Goal: Task Accomplishment & Management: Use online tool/utility

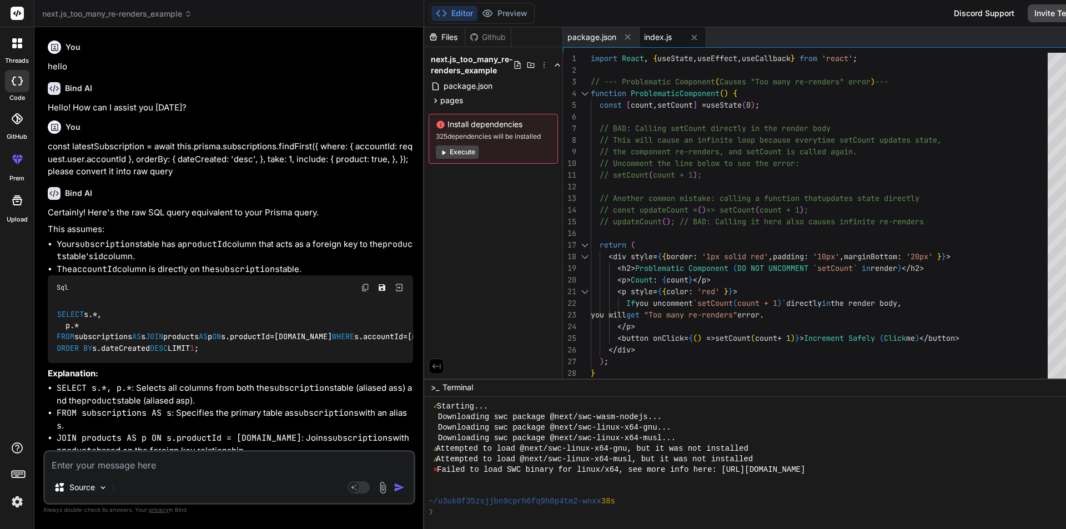
scroll to position [422, 0]
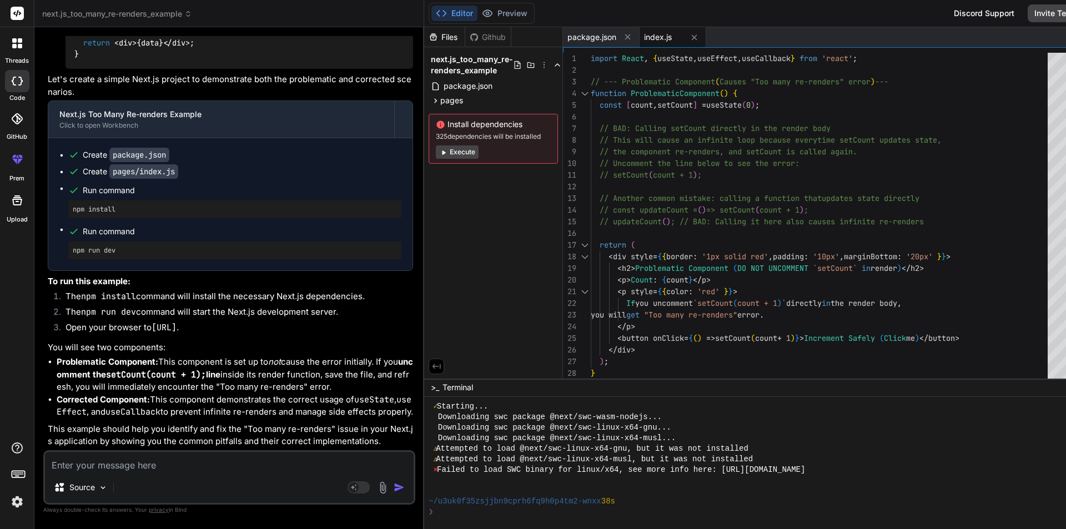
click at [178, 463] on textarea at bounding box center [229, 462] width 369 height 20
type textarea "async upgradeToFreeVersion({ accountId }: { accountId: string }) {"
type textarea "x"
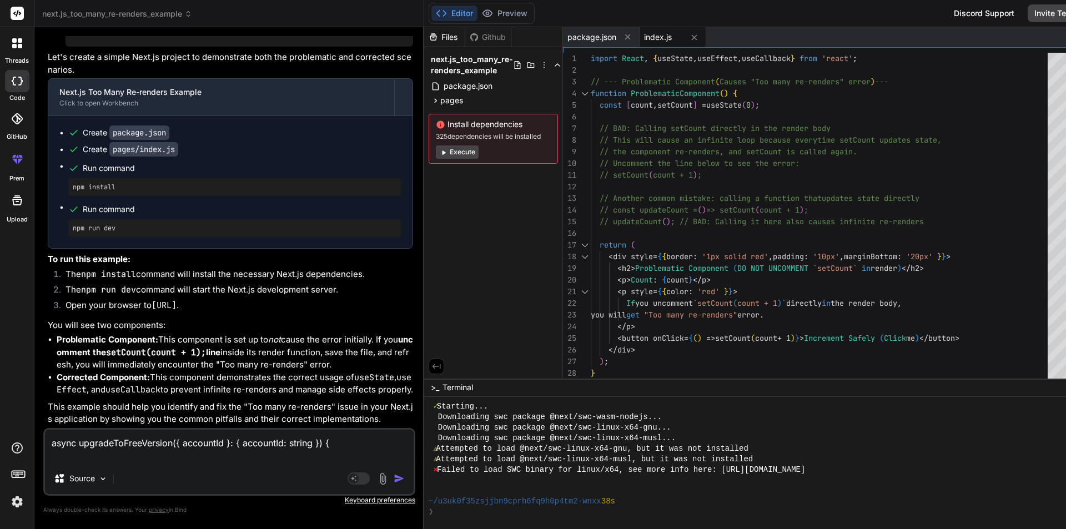
type textarea "async upgradeToFreeVersion({ accountId }: { accountId: string }) { i"
type textarea "x"
type textarea "async upgradeToFreeVersion({ accountId }: { accountId: string }) { i"
type textarea "x"
type textarea "async upgradeToFreeVersion({ accountId }: { accountId: string }) { i h"
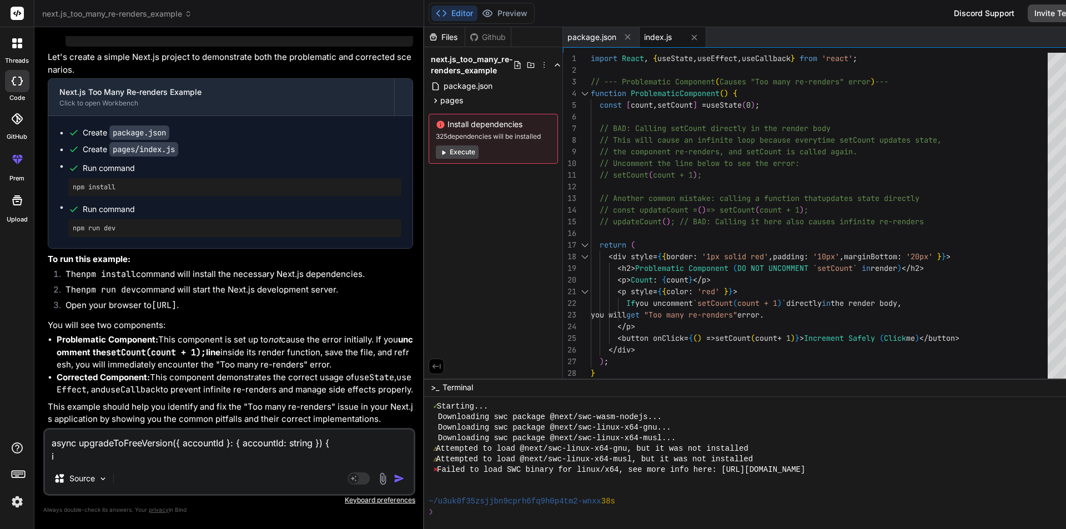
type textarea "x"
type textarea "async upgradeToFreeVersion({ accountId }: { accountId: string }) { i ha"
type textarea "x"
type textarea "async upgradeToFreeVersion({ accountId }: { accountId: string }) { i hav"
type textarea "x"
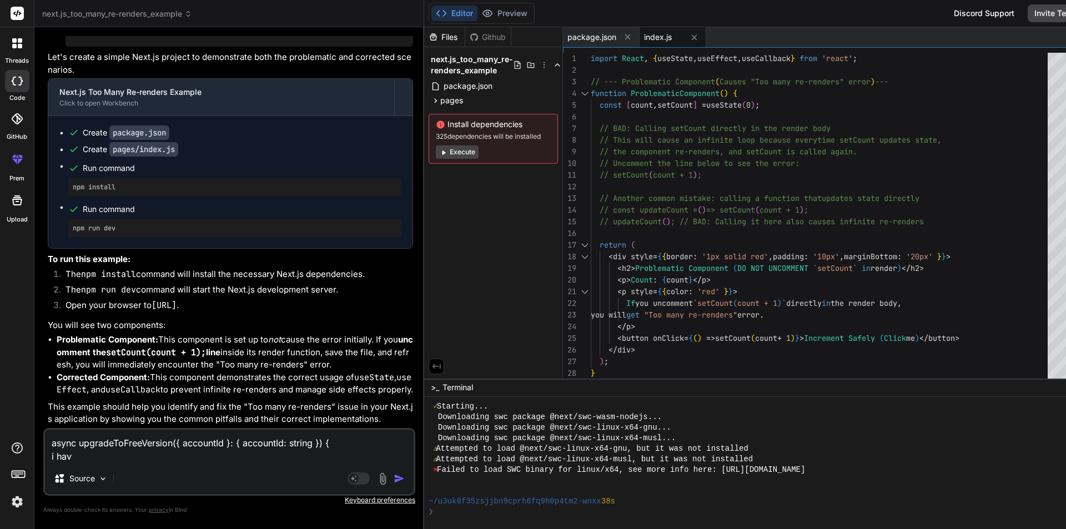
type textarea "async upgradeToFreeVersion({ accountId }: { accountId: string }) { i have"
type textarea "x"
type textarea "async upgradeToFreeVersion({ accountId }: { accountId: string }) { i have"
type textarea "x"
type textarea "async upgradeToFreeVersion({ accountId }: { accountId: string }) { i have a"
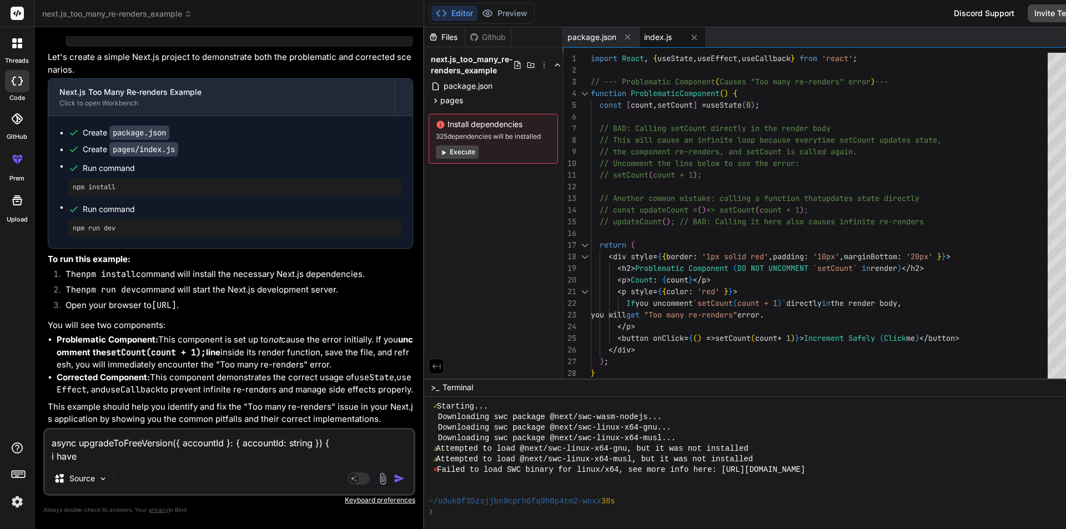
type textarea "x"
type textarea "async upgradeToFreeVersion({ accountId }: { accountId: string }) { i have ab"
type textarea "x"
type textarea "async upgradeToFreeVersion({ accountId }: { accountId: string }) { i have abo"
type textarea "x"
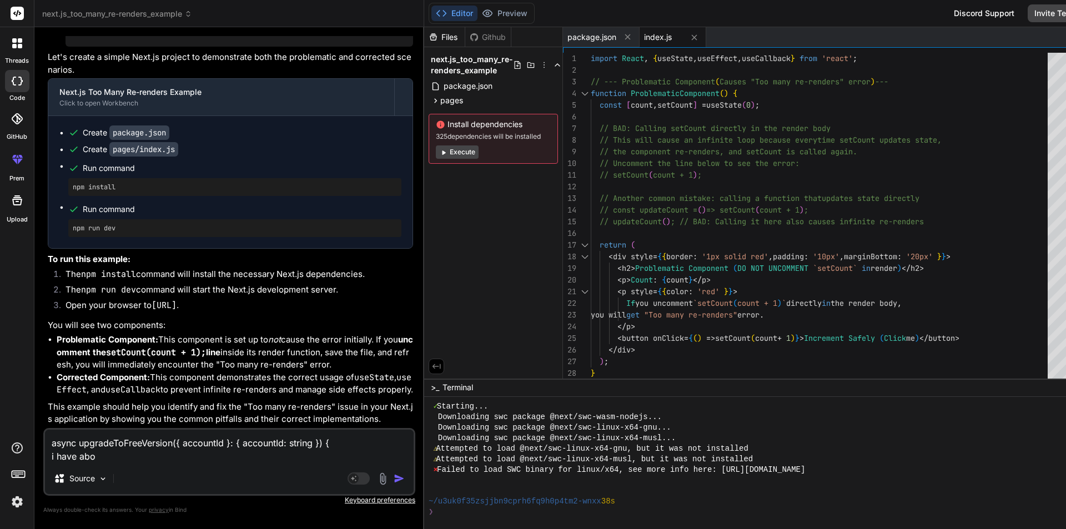
type textarea "async upgradeToFreeVersion({ accountId }: { accountId: string }) { i have abov"
type textarea "x"
type textarea "async upgradeToFreeVersion({ accountId }: { accountId: string }) { i have above"
type textarea "x"
type textarea "async upgradeToFreeVersion({ accountId }: { accountId: string }) { i have above"
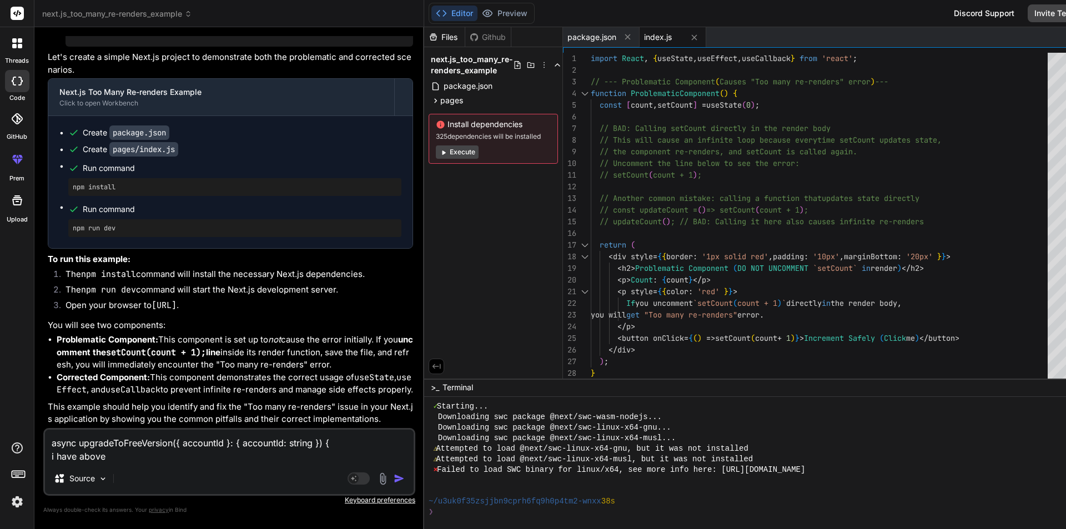
type textarea "x"
type textarea "async upgradeToFreeVersion({ accountId }: { accountId: string }) { i have above…"
type textarea "x"
type textarea "async upgradeToFreeVersion({ accountId }: { accountId: string }) { i have above…"
type textarea "x"
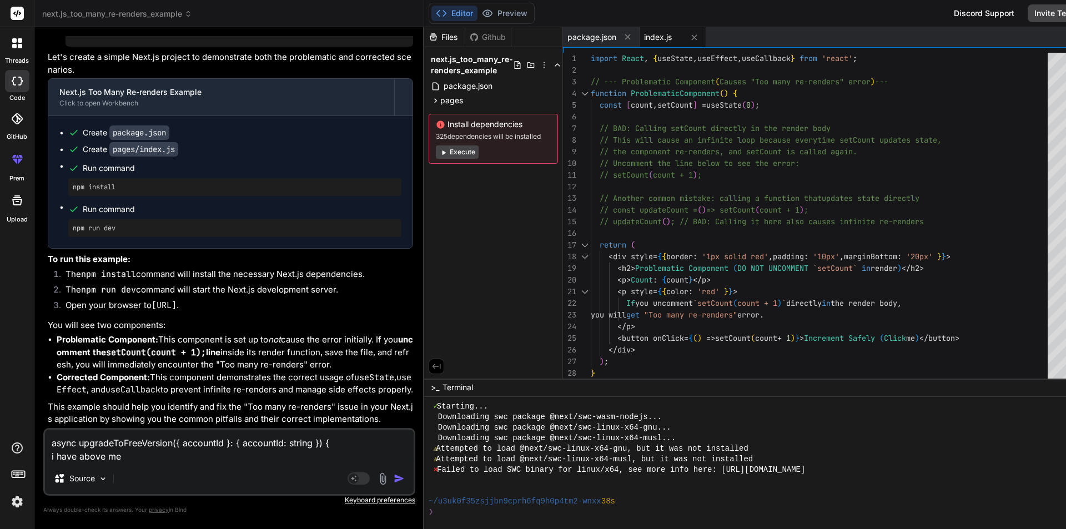
type textarea "async upgradeToFreeVersion({ accountId }: { accountId: string }) { i have above…"
type textarea "x"
type textarea "async upgradeToFreeVersion({ accountId }: { accountId: string }) { i have above…"
type textarea "x"
type textarea "async upgradeToFreeVersion({ accountId }: { accountId: string }) { i have above…"
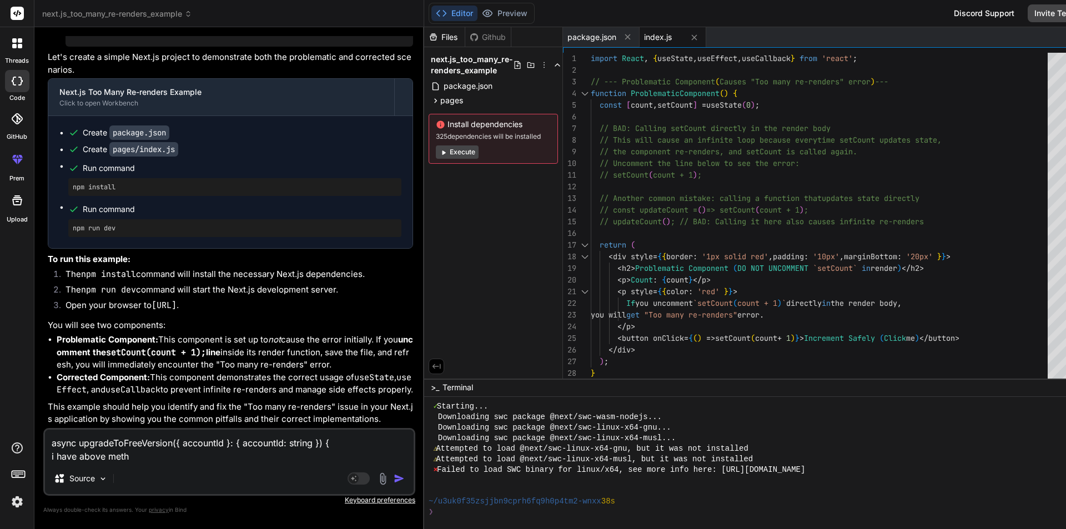
type textarea "x"
type textarea "async upgradeToFreeVersion({ accountId }: { accountId: string }) { i have above…"
type textarea "x"
type textarea "async upgradeToFreeVersion({ accountId }: { accountId: string }) { i have above…"
type textarea "x"
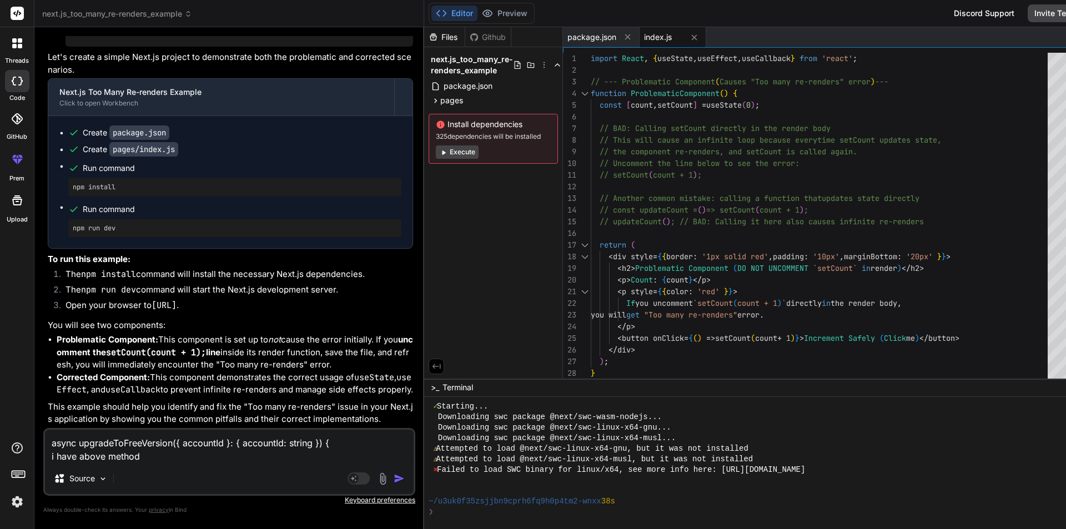
type textarea "async upgradeToFreeVersion({ accountId }: { accountId: string }) { i have above…"
type textarea "x"
type textarea "async upgradeToFreeVersion({ accountId }: { accountId: string }) { i have above…"
type textarea "x"
type textarea "async upgradeToFreeVersion({ accountId }: { accountId: string }) { i have above…"
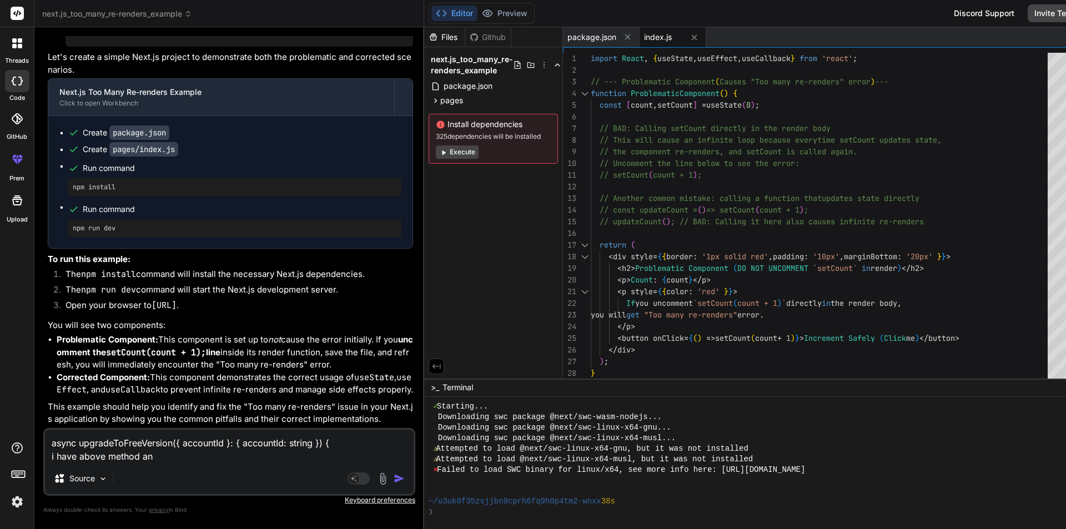
type textarea "x"
type textarea "async upgradeToFreeVersion({ accountId }: { accountId: string }) { i have above…"
type textarea "x"
type textarea "async upgradeToFreeVersion({ accountId }: { accountId: string }) { i have above…"
type textarea "x"
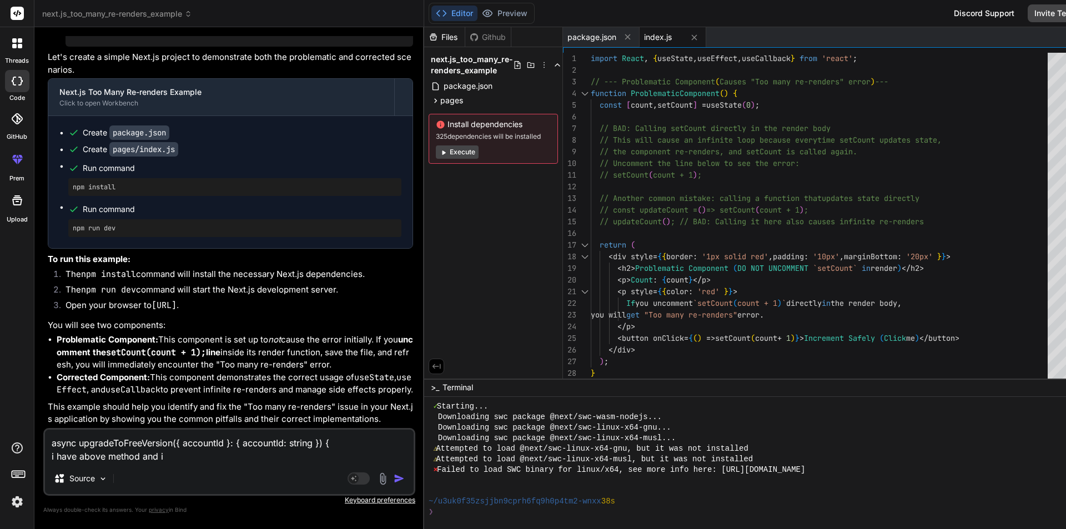
type textarea "async upgradeToFreeVersion({ accountId }: { accountId: string }) { i have above…"
type textarea "x"
type textarea "async upgradeToFreeVersion({ accountId }: { accountId: string }) { i have above…"
type textarea "x"
type textarea "async upgradeToFreeVersion({ accountId }: { accountId: string }) { i have above…"
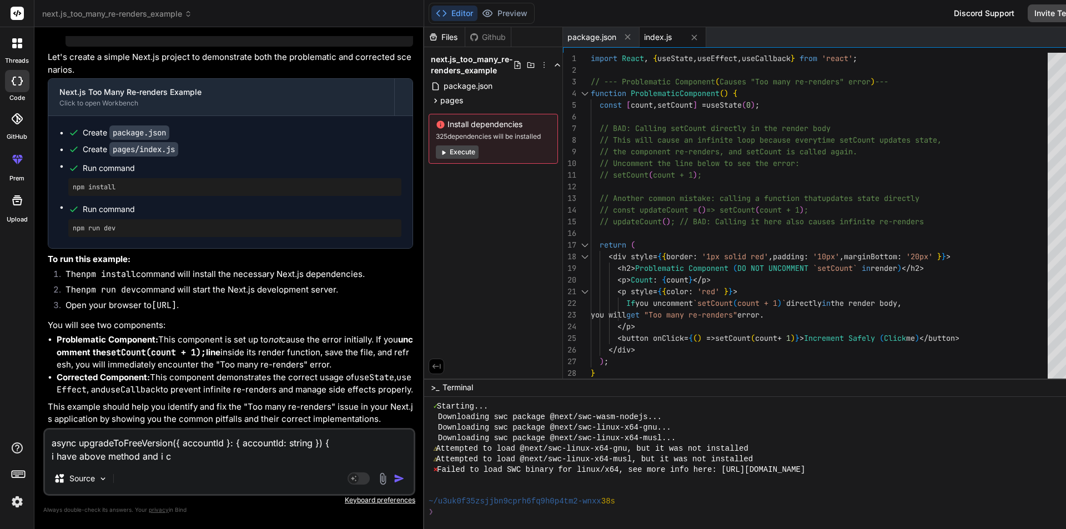
type textarea "x"
type textarea "async upgradeToFreeVersion({ accountId }: { accountId: string }) { i have above…"
type textarea "x"
type textarea "async upgradeToFreeVersion({ accountId }: { accountId: string }) { i have above…"
type textarea "x"
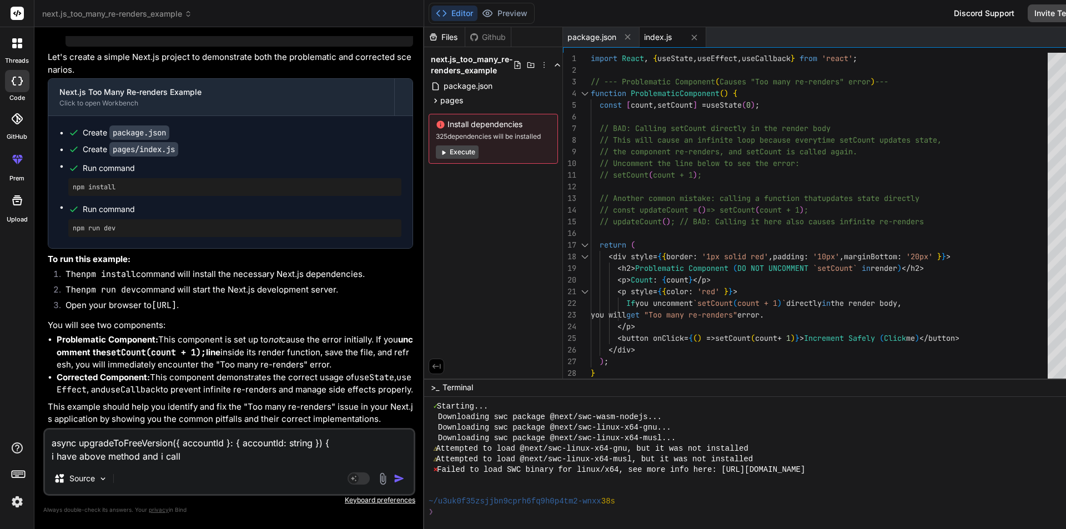
type textarea "async upgradeToFreeVersion({ accountId }: { accountId: string }) { i have above…"
type textarea "x"
type textarea "async upgradeToFreeVersion({ accountId }: { accountId: string }) { i have above…"
type textarea "x"
type textarea "async upgradeToFreeVersion({ accountId }: { accountId: string }) { i have above…"
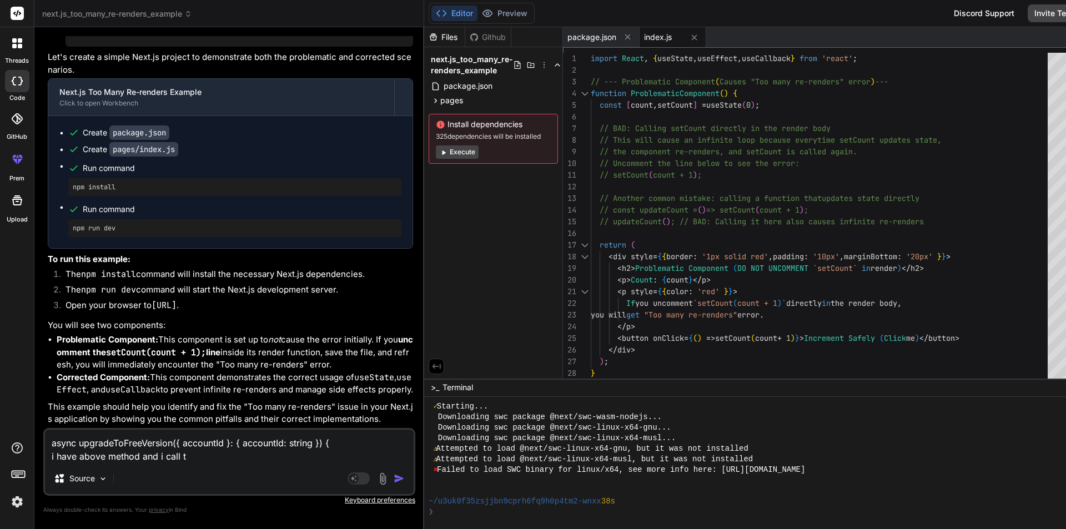
type textarea "x"
type textarea "async upgradeToFreeVersion({ accountId }: { accountId: string }) { i have above…"
type textarea "x"
type textarea "async upgradeToFreeVersion({ accountId }: { accountId: string }) { i have above…"
type textarea "x"
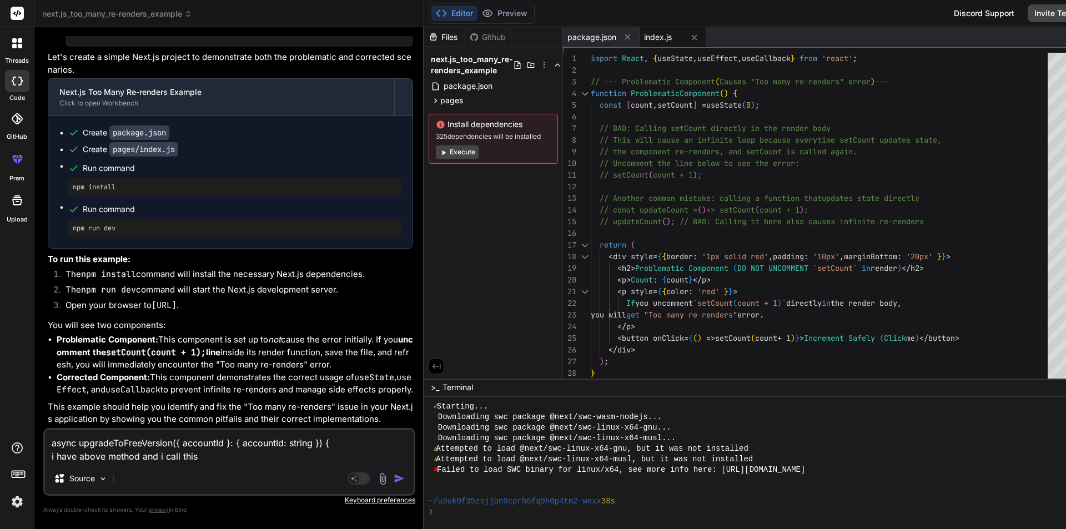
type textarea "async upgradeToFreeVersion({ accountId }: { accountId: string }) { i have above…"
type textarea "x"
type textarea "async upgradeToFreeVersion({ accountId }: { accountId: string }) { i have above…"
type textarea "x"
type textarea "async upgradeToFreeVersion({ accountId }: { accountId: string }) { i have above…"
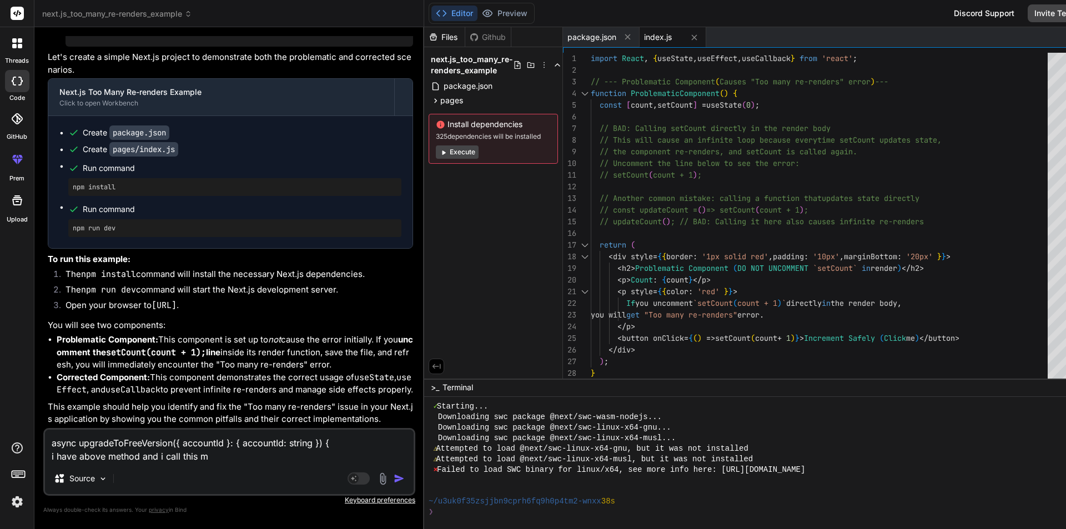
type textarea "x"
type textarea "async upgradeToFreeVersion({ accountId }: { accountId: string }) { i have above…"
type textarea "x"
type textarea "async upgradeToFreeVersion({ accountId }: { accountId: string }) { i have above…"
type textarea "x"
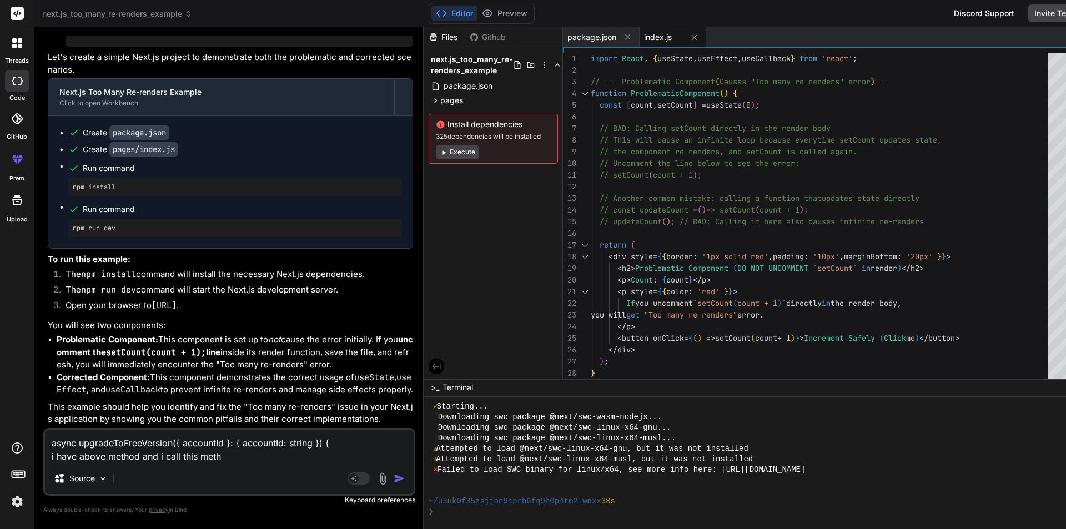
type textarea "async upgradeToFreeVersion({ accountId }: { accountId: string }) { i have above…"
type textarea "x"
type textarea "async upgradeToFreeVersion({ accountId }: { accountId: string }) { i have above…"
type textarea "x"
type textarea "async upgradeToFreeVersion({ accountId }: { accountId: string }) { i have above…"
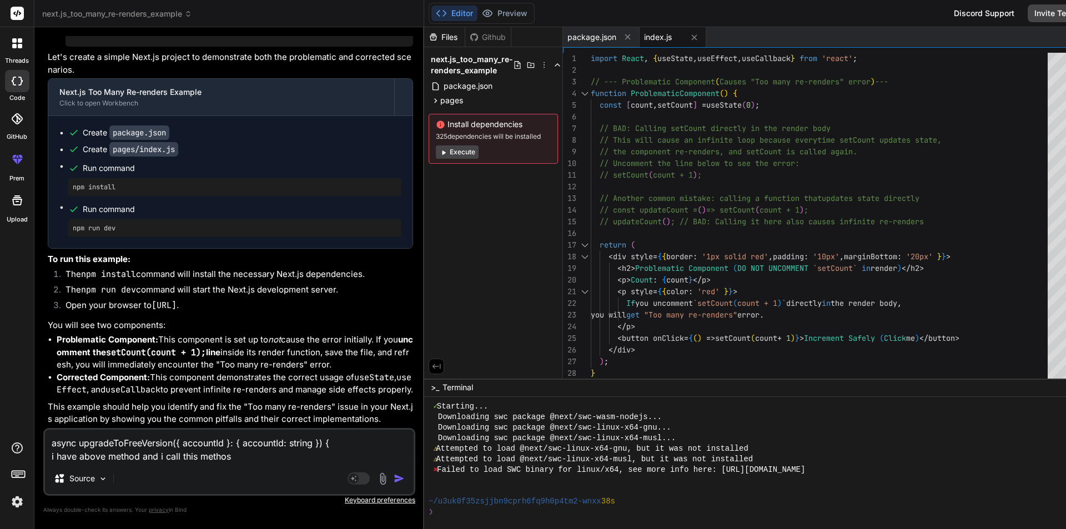
type textarea "x"
type textarea "async upgradeToFreeVersion({ accountId }: { accountId: string }) { i have above…"
type textarea "x"
type textarea "async upgradeToFreeVersion({ accountId }: { accountId: string }) { i have above…"
type textarea "x"
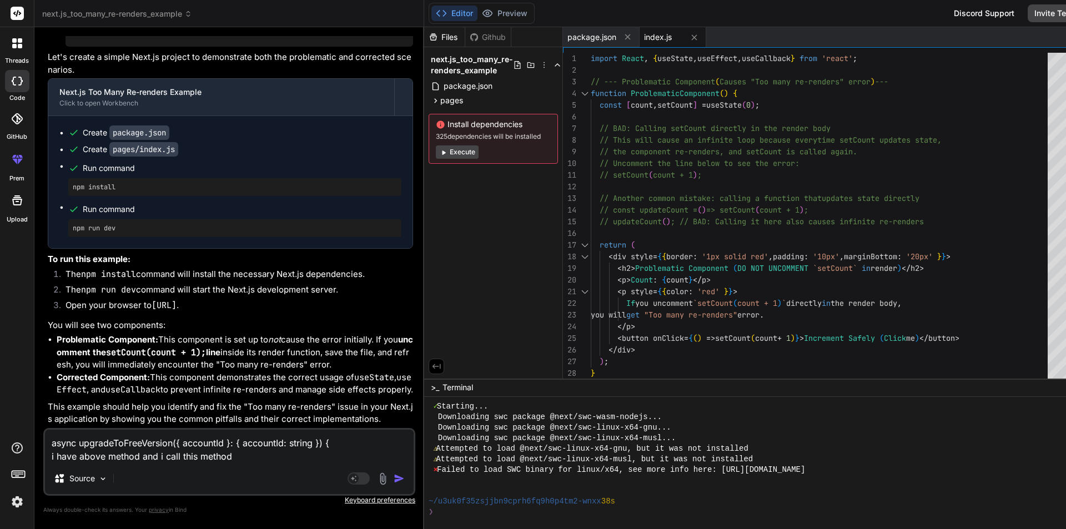
type textarea "async upgradeToFreeVersion({ accountId }: { accountId: string }) { i have above…"
type textarea "x"
type textarea "async upgradeToFreeVersion({ accountId }: { accountId: string }) { i have above…"
type textarea "x"
type textarea "async upgradeToFreeVersion({ accountId }: { accountId: string }) { i have above…"
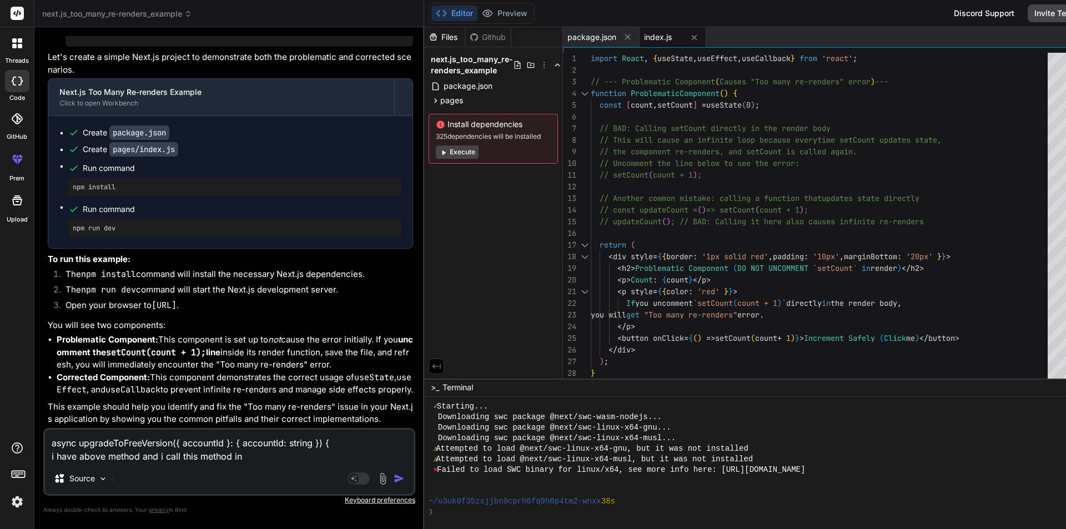
type textarea "x"
type textarea "async upgradeToFreeVersion({ accountId }: { accountId: string }) { i have above…"
type textarea "x"
type textarea "async upgradeToFreeVersion({ accountId }: { accountId: string }) { i have above…"
type textarea "x"
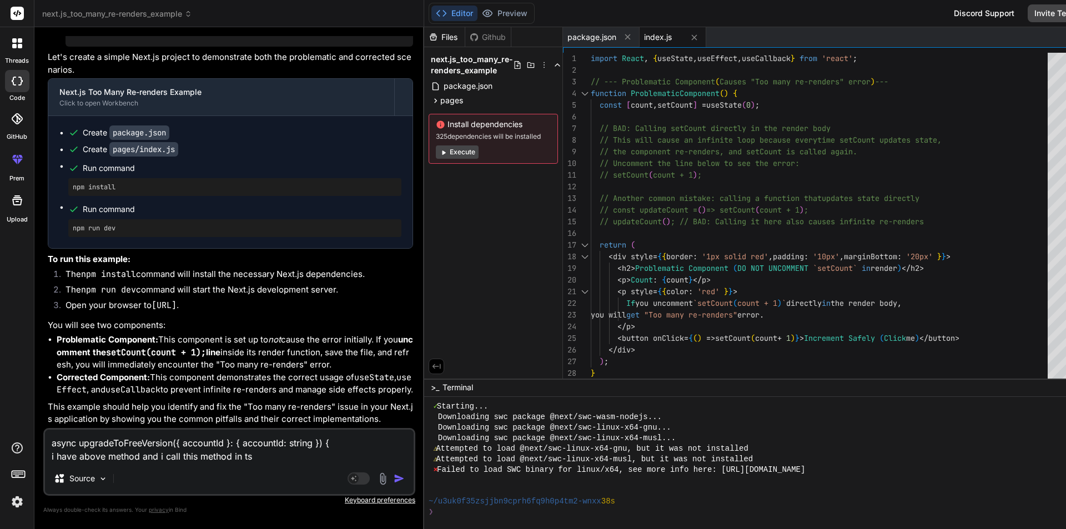
type textarea "async upgradeToFreeVersion({ accountId }: { accountId: string }) { i have above…"
type textarea "x"
type textarea "async upgradeToFreeVersion({ accountId }: { accountId: string }) { i have above…"
type textarea "x"
type textarea "async upgradeToFreeVersion({ accountId }: { accountId: string }) { i have above…"
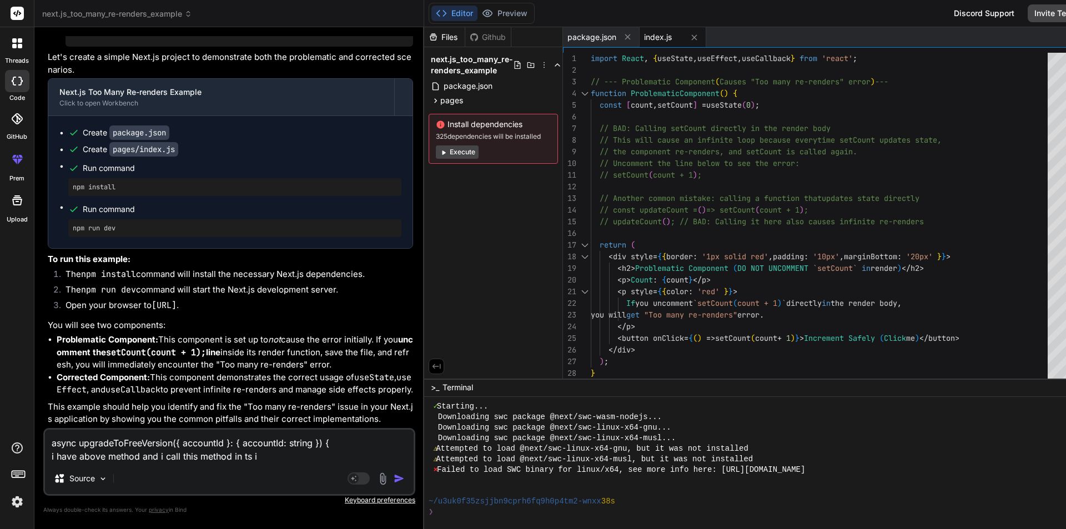
type textarea "x"
type textarea "async upgradeToFreeVersion({ accountId }: { accountId: string }) { i have above…"
type textarea "x"
type textarea "async upgradeToFreeVersion({ accountId }: { accountId: string }) { i have above…"
type textarea "x"
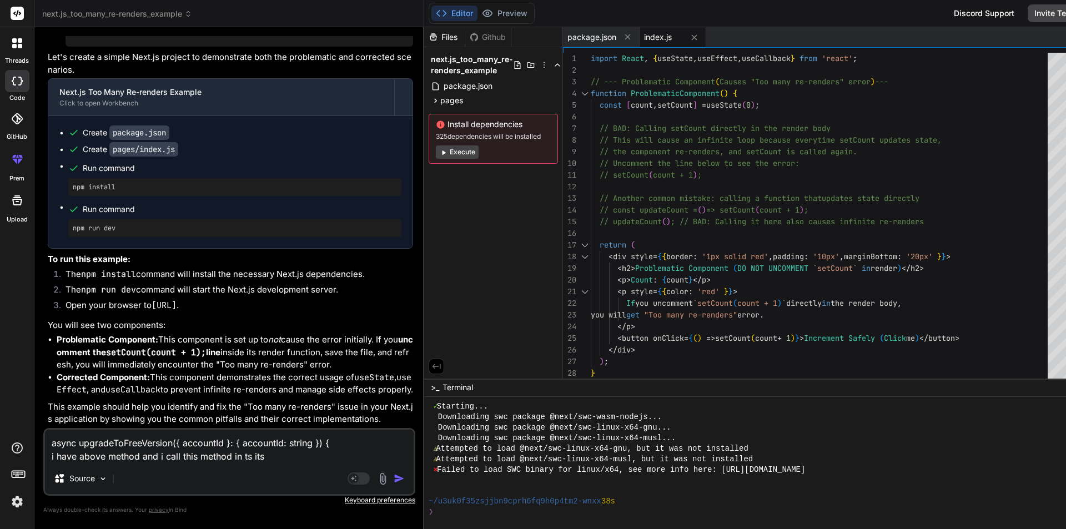
type textarea "async upgradeToFreeVersion({ accountId }: { accountId: string }) { i have above…"
type textarea "x"
type textarea "async upgradeToFreeVersion({ accountId }: { accountId: string }) { i have above…"
type textarea "x"
type textarea "async upgradeToFreeVersion({ accountId }: { accountId: string }) { i have above…"
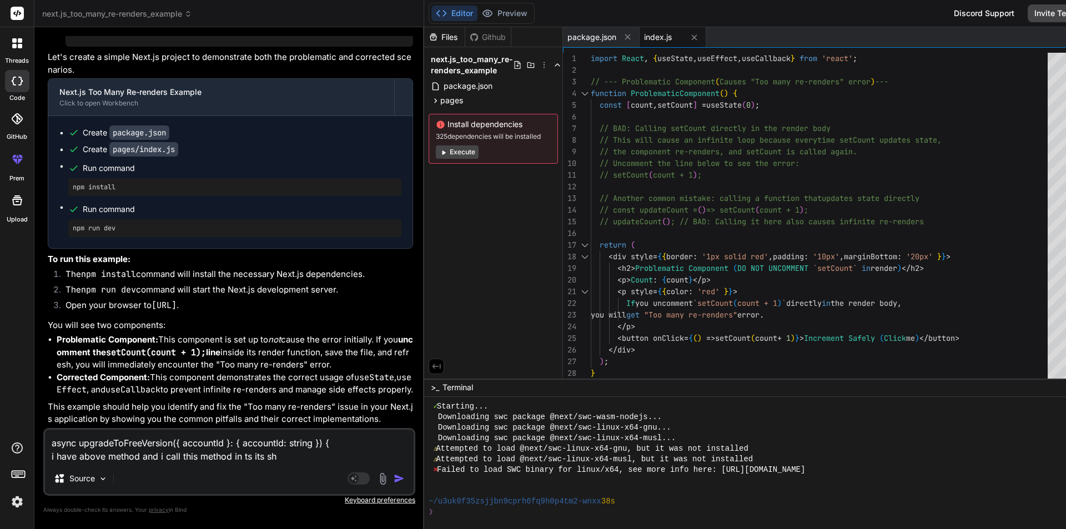
type textarea "x"
type textarea "async upgradeToFreeVersion({ accountId }: { accountId: string }) { i have above…"
type textarea "x"
type textarea "async upgradeToFreeVersion({ accountId }: { accountId: string }) { i have above…"
type textarea "x"
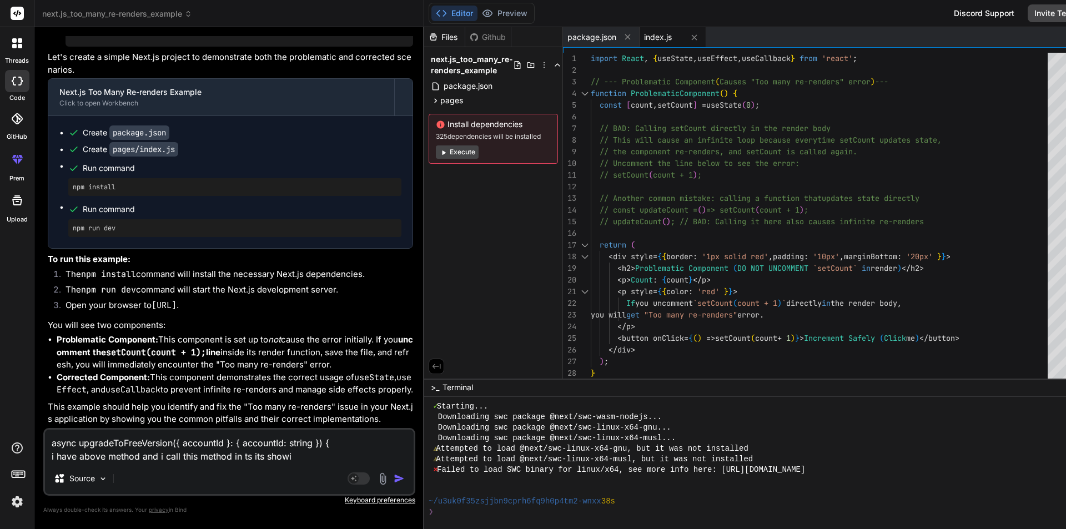
type textarea "async upgradeToFreeVersion({ accountId }: { accountId: string }) { i have above…"
type textarea "x"
type textarea "async upgradeToFreeVersion({ accountId }: { accountId: string }) { i have above…"
type textarea "x"
type textarea "async upgradeToFreeVersion({ accountId }: { accountId: string }) { i have above…"
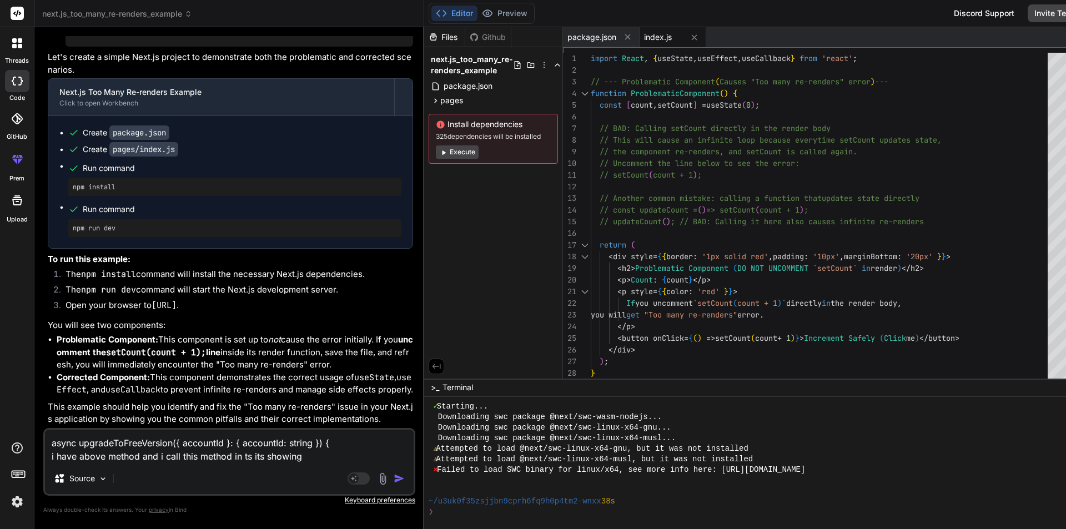
type textarea "x"
type textarea "async upgradeToFreeVersion({ accountId }: { accountId: string }) { i have above…"
type textarea "x"
type textarea "async upgradeToFreeVersion({ accountId }: { accountId: string }) { i have above…"
type textarea "x"
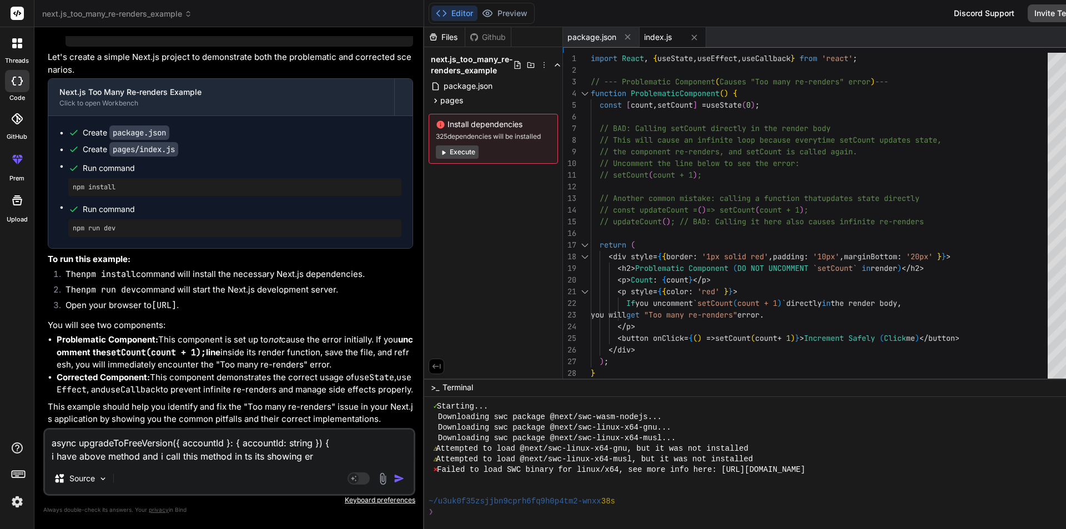
type textarea "async upgradeToFreeVersion({ accountId }: { accountId: string }) { i have above…"
type textarea "x"
type textarea "async upgradeToFreeVersion({ accountId }: { accountId: string }) { i have above…"
type textarea "x"
type textarea "async upgradeToFreeVersion({ accountId }: { accountId: string }) { i have above…"
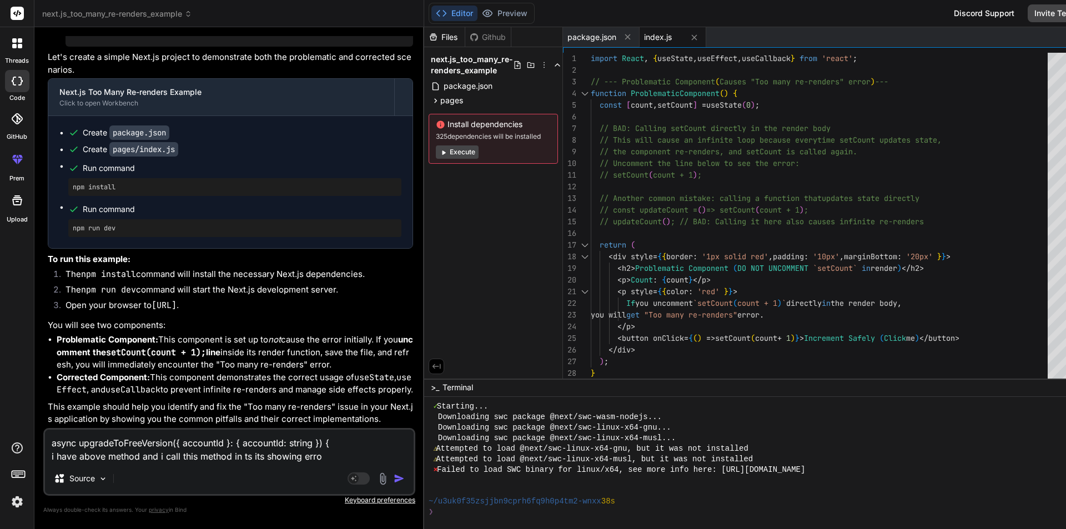
type textarea "x"
type textarea "async upgradeToFreeVersion({ accountId }: { accountId: string }) { i have above…"
type textarea "x"
type textarea "async upgradeToFreeVersion({ accountId }: { accountId: string }) { i have above…"
type textarea "x"
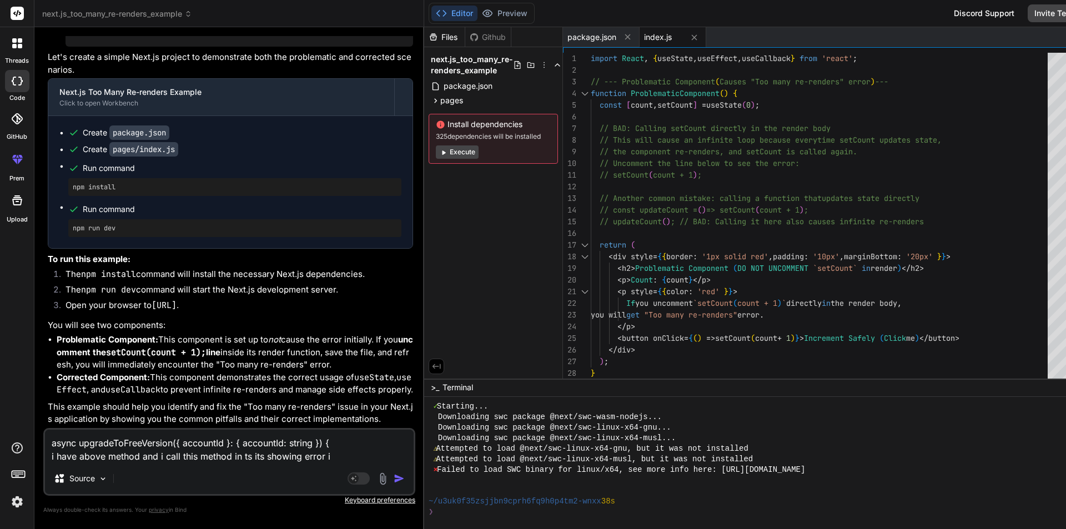
type textarea "async upgradeToFreeVersion({ accountId }: { accountId: string }) { i have above…"
type textarea "x"
type textarea "async upgradeToFreeVersion({ accountId }: { accountId: string }) { i have above…"
type textarea "x"
type textarea "async upgradeToFreeVersion({ accountId }: { accountId: string }) { i have above…"
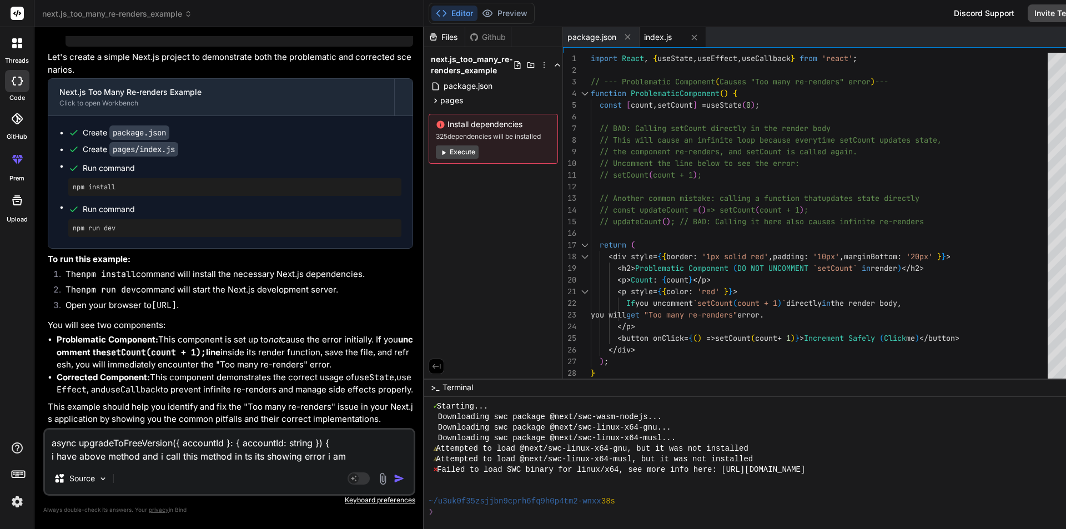
type textarea "x"
type textarea "async upgradeToFreeVersion({ accountId }: { accountId: string }) { i have above…"
type textarea "x"
type textarea "async upgradeToFreeVersion({ accountId }: { accountId: string }) { i have above…"
type textarea "x"
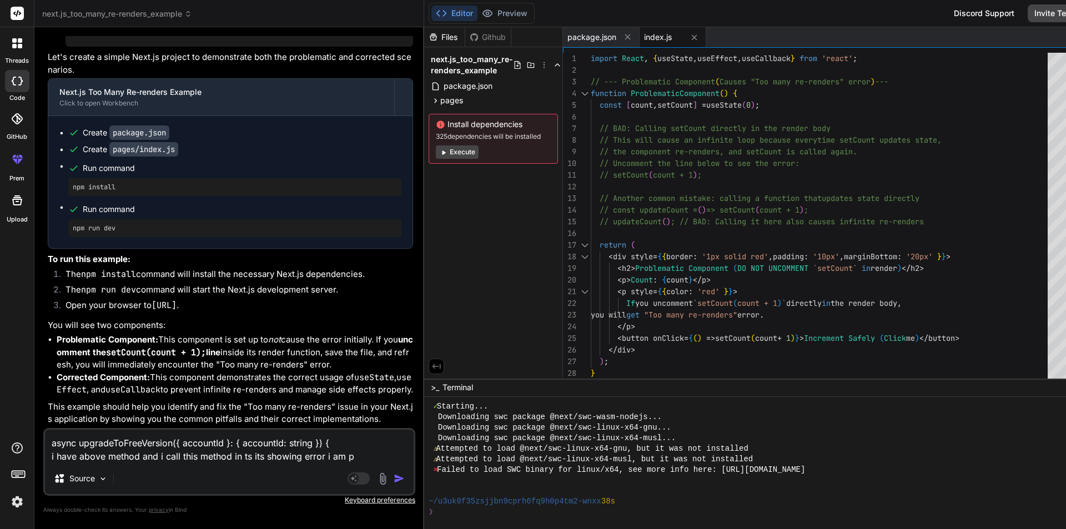
type textarea "async upgradeToFreeVersion({ accountId }: { accountId: string }) { i have above…"
type textarea "x"
type textarea "async upgradeToFreeVersion({ accountId }: { accountId: string }) { i have above…"
type textarea "x"
type textarea "async upgradeToFreeVersion({ accountId }: { accountId: string }) { i have above…"
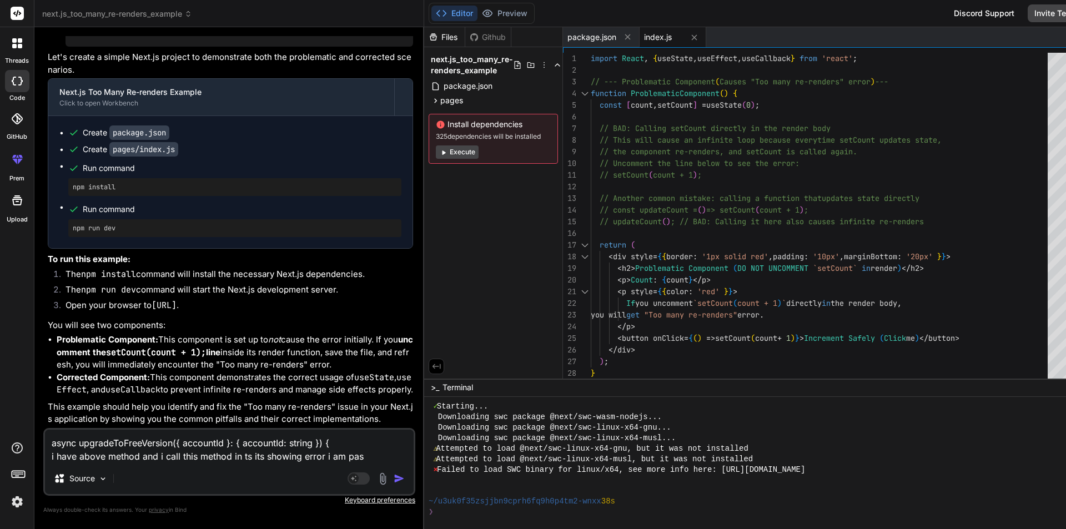
type textarea "x"
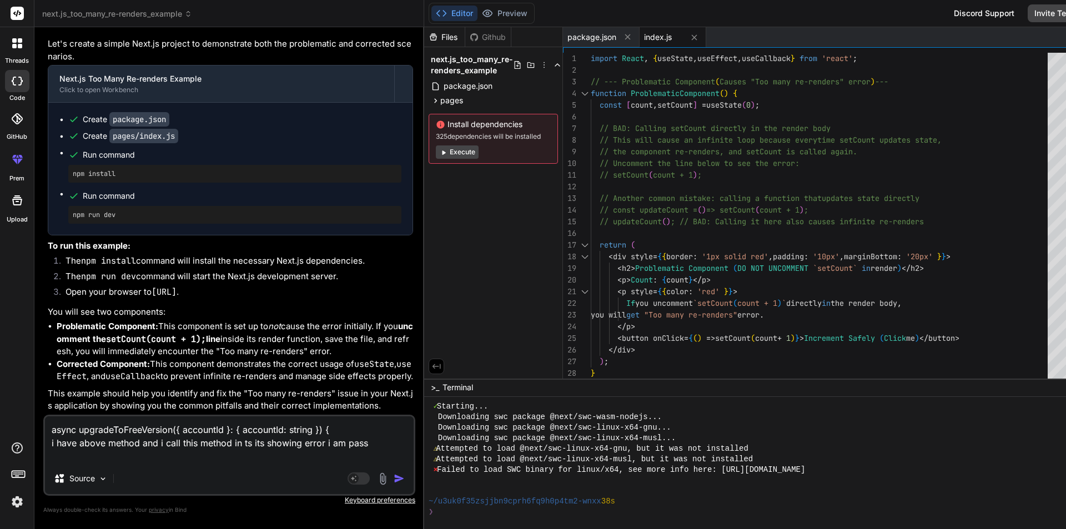
type textarea "async upgradeToFreeVersion({ accountId }: { accountId: string }) { i have above…"
type textarea "x"
type textarea "async upgradeToFreeVersion({ accountId }: { accountId: string }) { i have above…"
type textarea "x"
type textarea "async upgradeToFreeVersion({ accountId }: { accountId: string }) { i have above…"
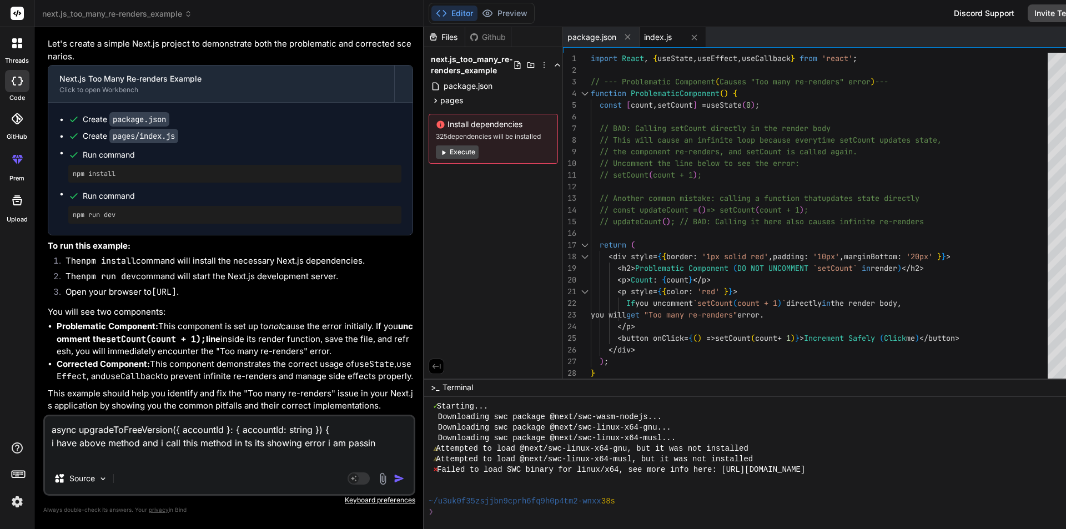
type textarea "x"
type textarea "async upgradeToFreeVersion({ accountId }: { accountId: string }) { i have above…"
type textarea "x"
type textarea "async upgradeToFreeVersion({ accountId }: { accountId: string }) { i have above…"
type textarea "x"
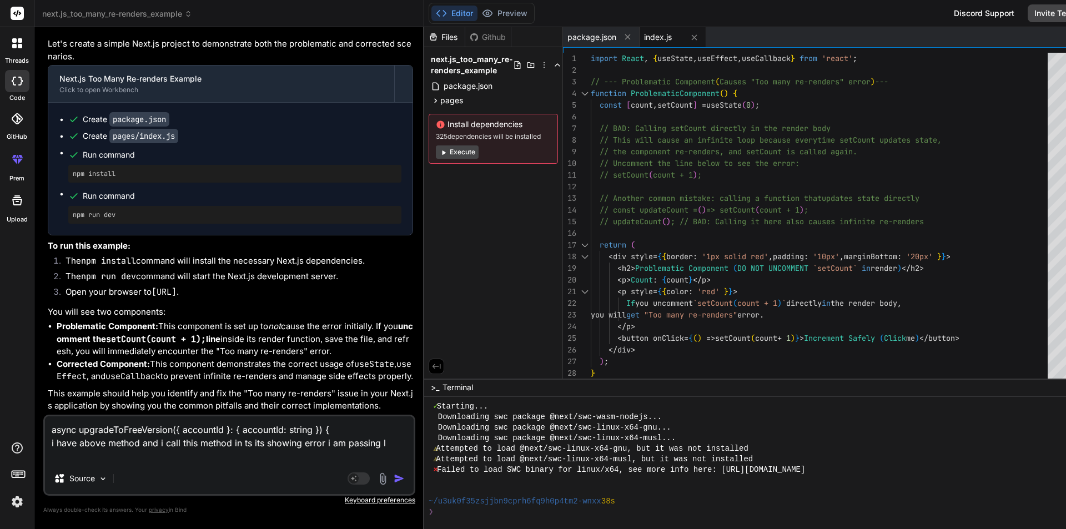
type textarea "async upgradeToFreeVersion({ accountId }: { accountId: string }) { i have above…"
type textarea "x"
type textarea "async upgradeToFreeVersion({ accountId }: { accountId: string }) { i have above…"
type textarea "x"
type textarea "async upgradeToFreeVersion({ accountId }: { accountId: string }) { i have above…"
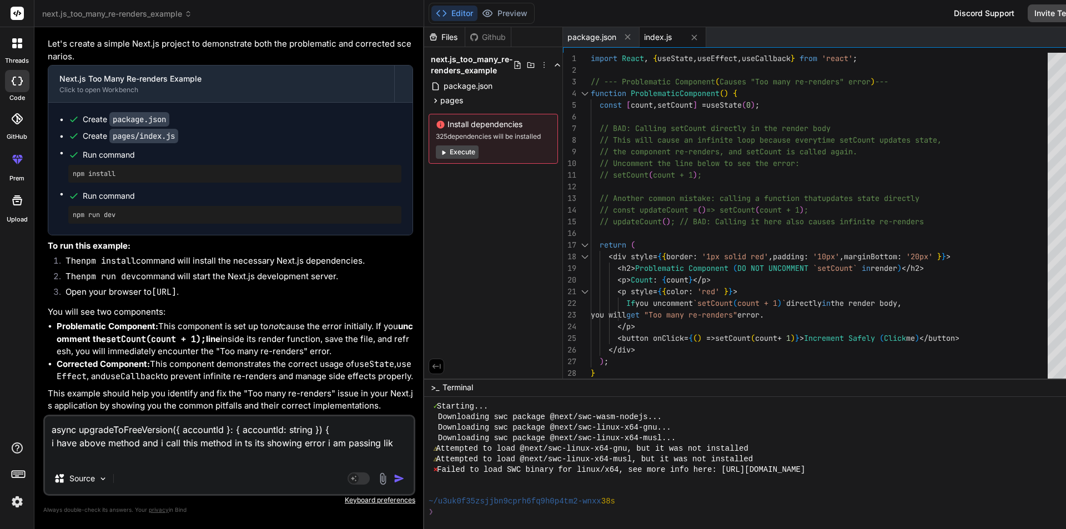
type textarea "x"
type textarea "async upgradeToFreeVersion({ accountId }: { accountId: string }) { i have above…"
type textarea "x"
type textarea "async upgradeToFreeVersion({ accountId }: { accountId: string }) { i have above…"
type textarea "x"
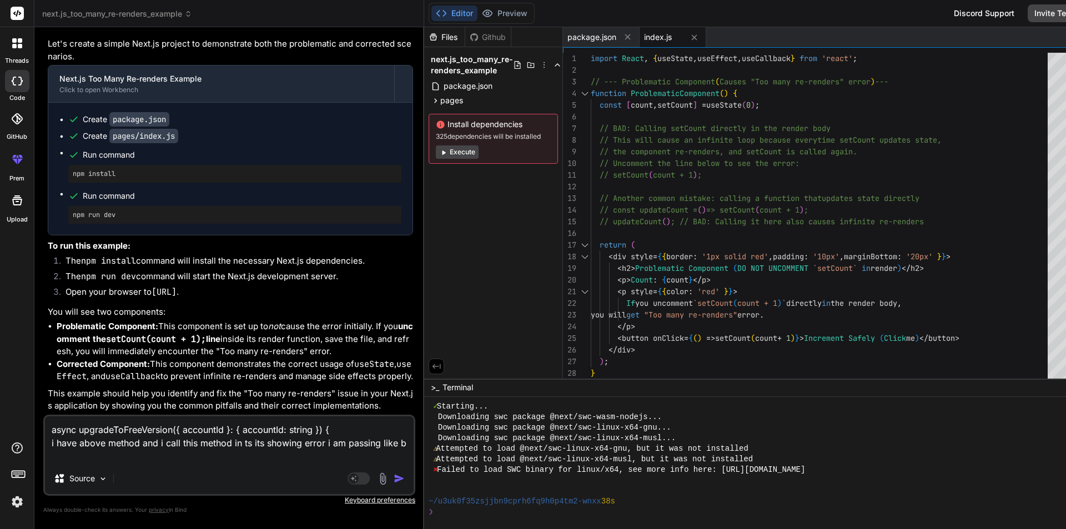
type textarea "async upgradeToFreeVersion({ accountId }: { accountId: string }) { i have above…"
type textarea "x"
type textarea "async upgradeToFreeVersion({ accountId }: { accountId: string }) { i have above…"
type textarea "x"
type textarea "async upgradeToFreeVersion({ accountId }: { accountId: string }) { i have above…"
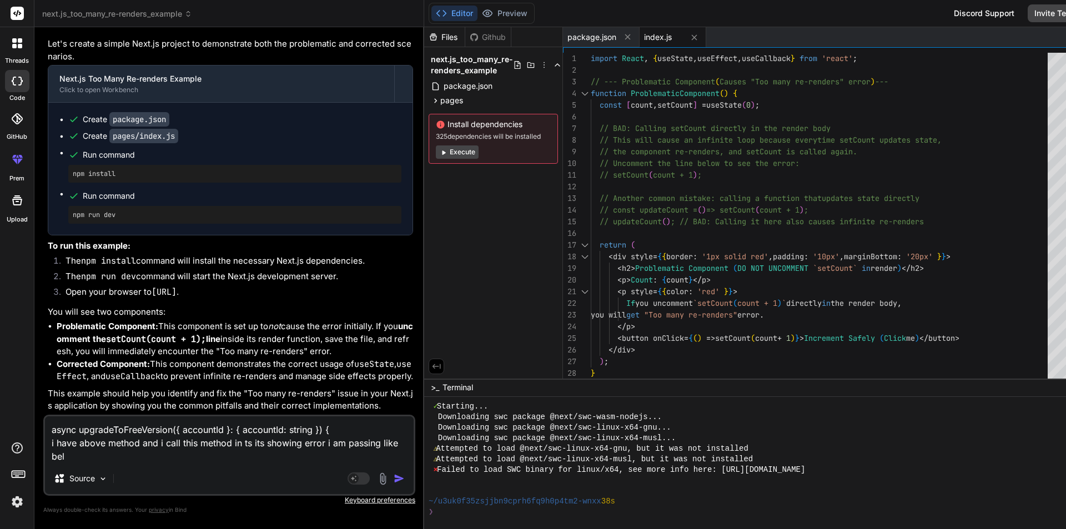
type textarea "x"
type textarea "async upgradeToFreeVersion({ accountId }: { accountId: string }) { i have above…"
type textarea "x"
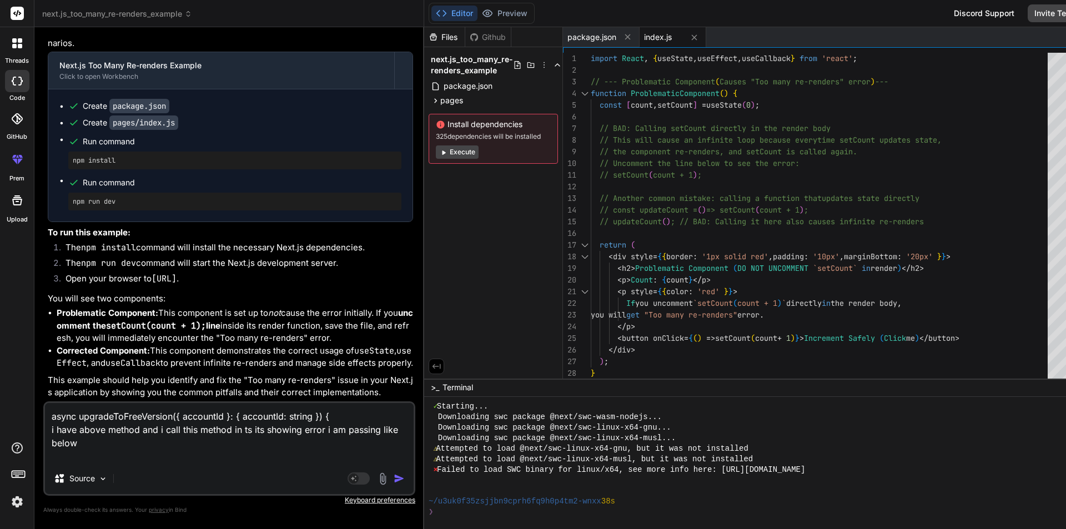
paste textarea "await this.upgradeToFreeVersion(updatedUser.accountId:string);"
type textarea "async upgradeToFreeVersion({ accountId }: { accountId: string }) { i have above…"
type textarea "x"
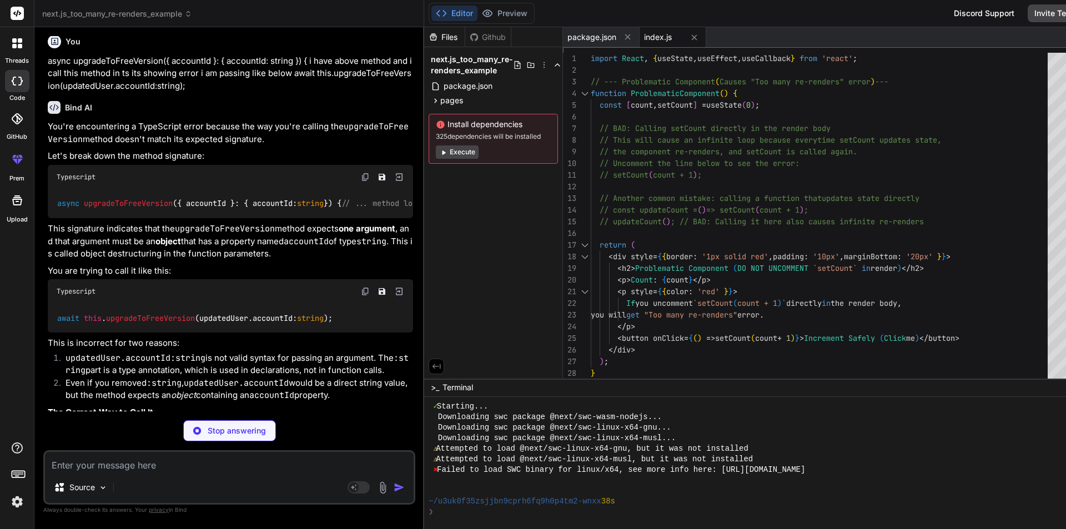
scroll to position [1559, 0]
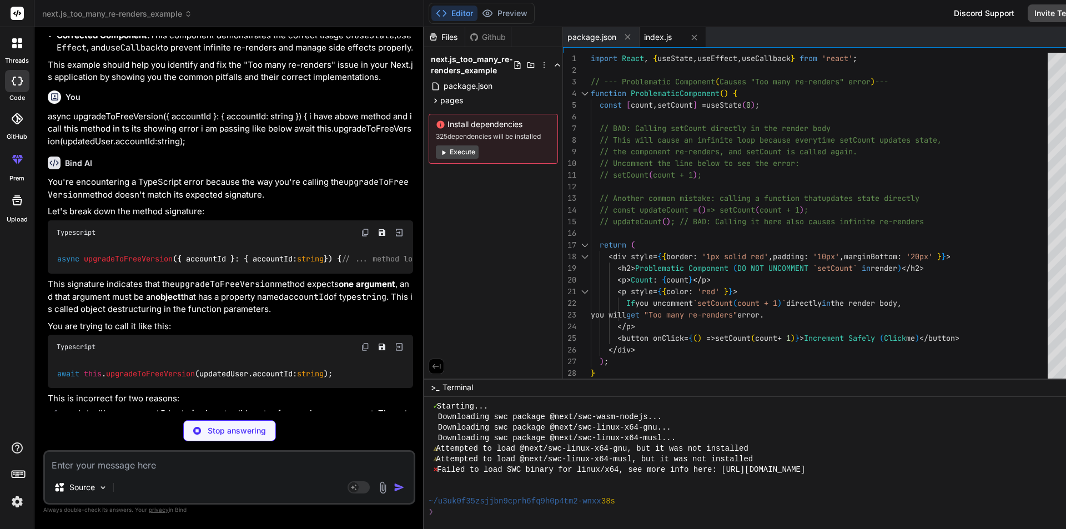
type textarea "x"
type textarea "// You can also call it directly if you have the accountId string await userSer…"
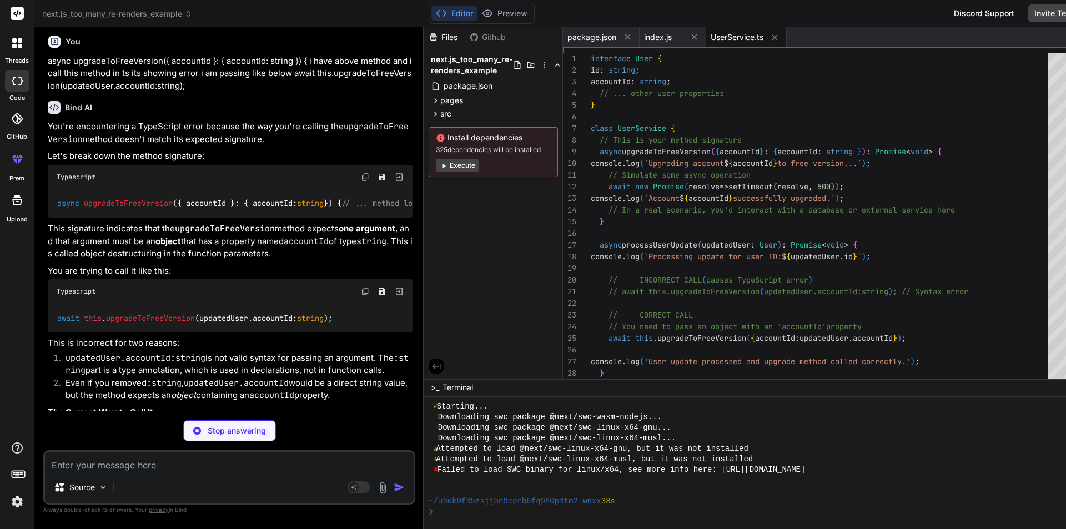
type textarea "x"
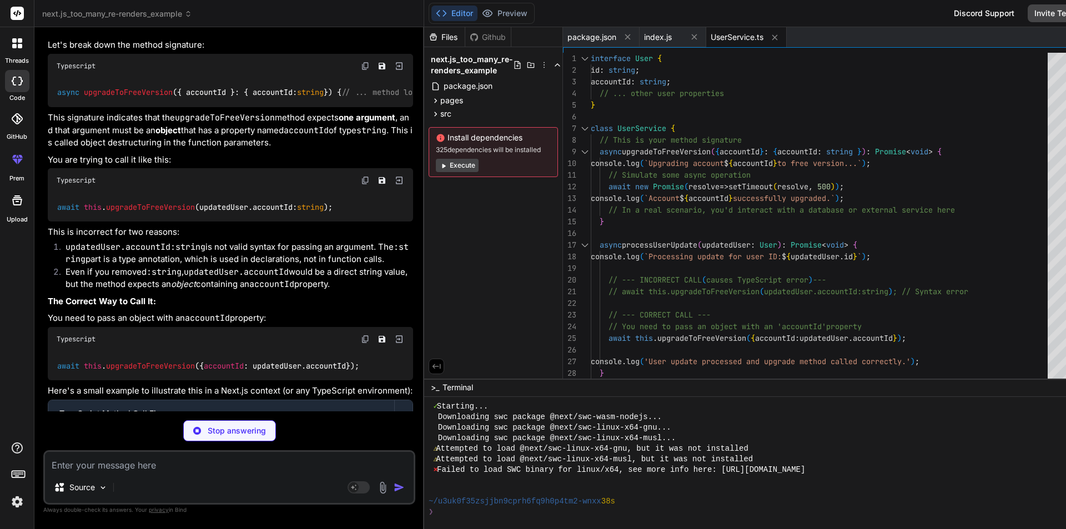
scroll to position [1781, 0]
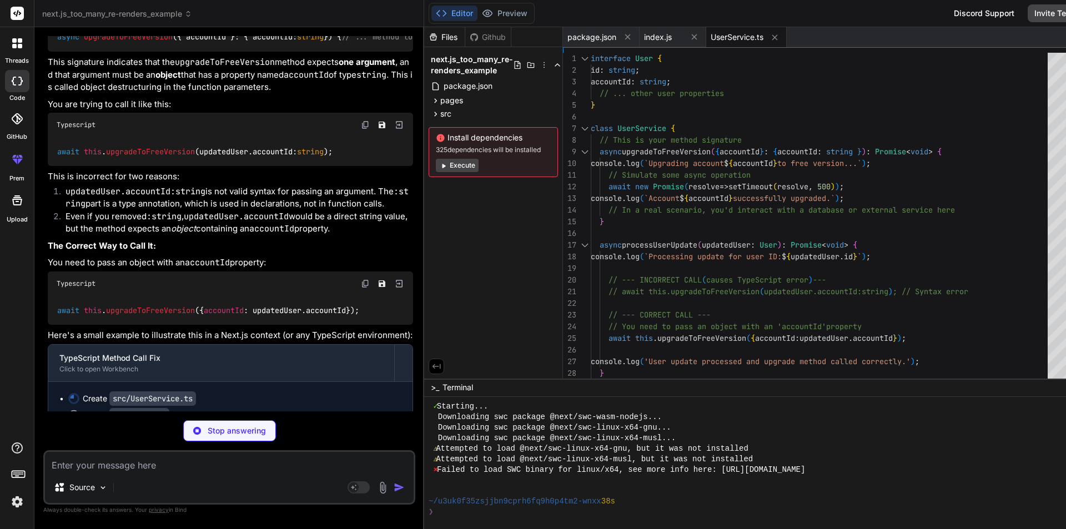
type textarea ""license": "ISC", "devDependencies": { "ts-node": "^10.9.1", "typescript": "^5.…"
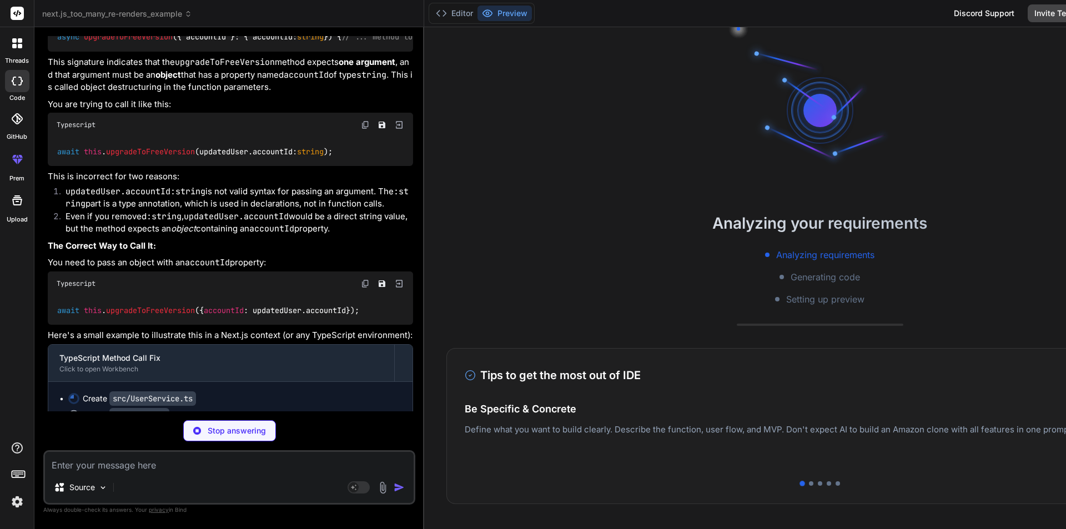
type textarea "x"
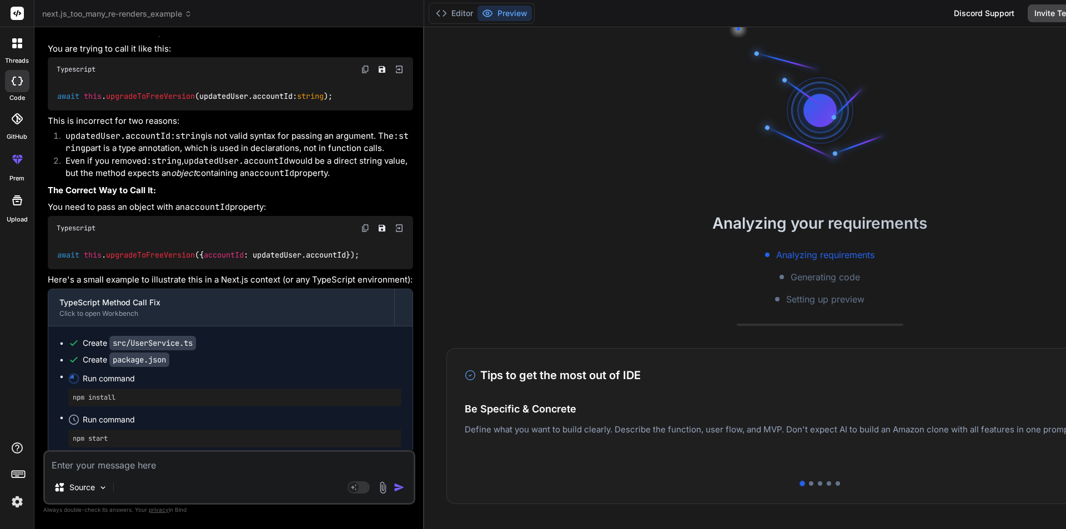
scroll to position [1892, 0]
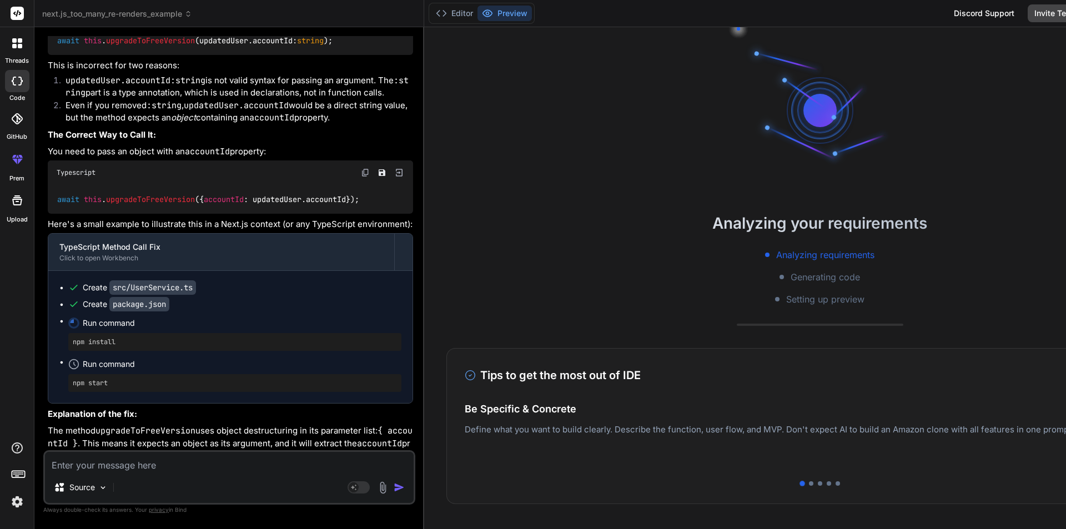
drag, startPoint x: 236, startPoint y: 351, endPoint x: 214, endPoint y: 355, distance: 22.0
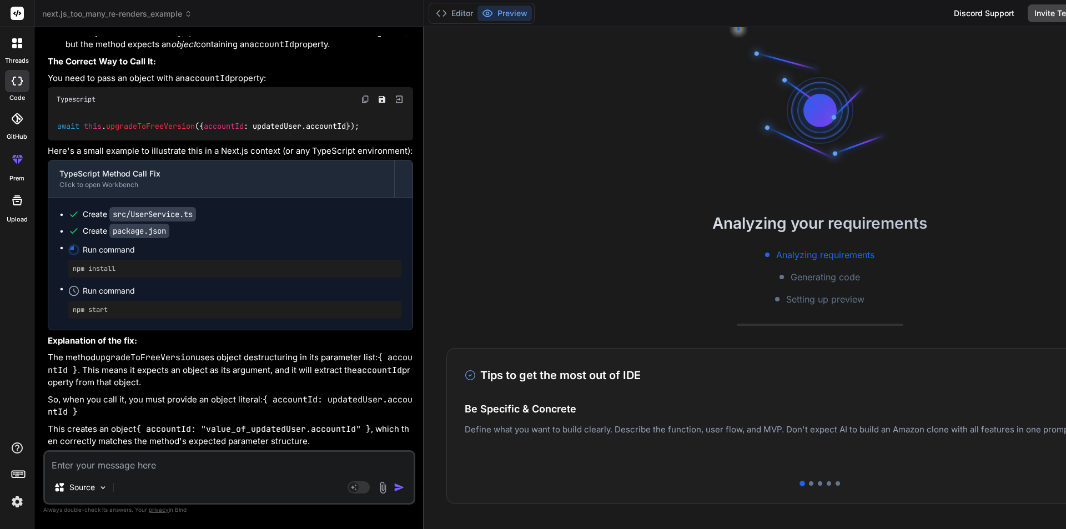
scroll to position [517, 0]
type textarea "x"
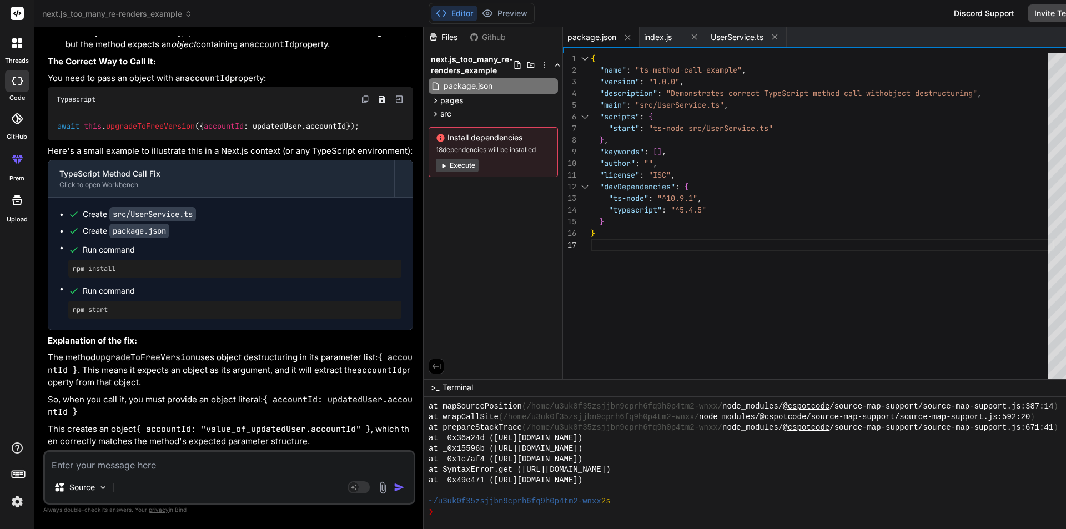
scroll to position [781, 0]
drag, startPoint x: 329, startPoint y: 364, endPoint x: 200, endPoint y: 362, distance: 128.3
copy code "updatedUser. accountId : string"
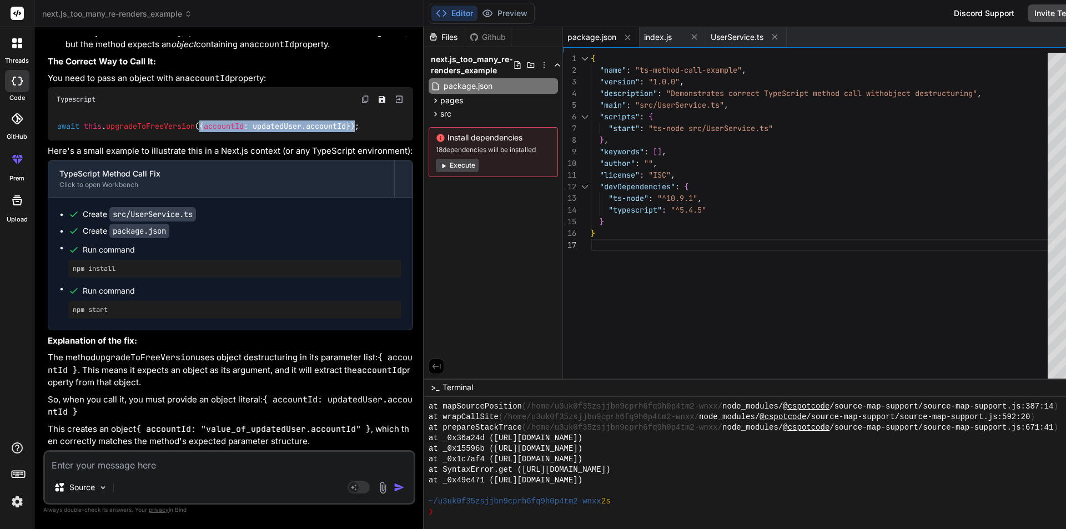
drag, startPoint x: 343, startPoint y: 380, endPoint x: 191, endPoint y: 381, distance: 152.2
click at [183, 132] on code "await this . upgradeToFreeVersion ({ accountId : updatedUser. accountId });" at bounding box center [209, 126] width 304 height 12
copy code "{ accountId : updatedUser. accountId }"
click at [225, 463] on textarea at bounding box center [229, 462] width 369 height 20
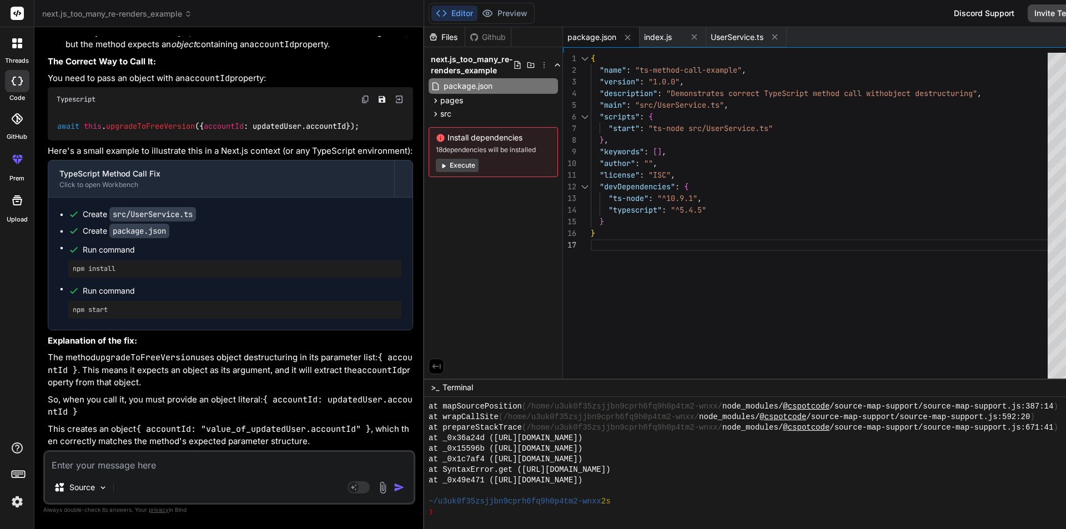
paste textarea "await this.upgradeToFreeVersion({ accountId: updatedUser.accountId });"
type textarea "await this.upgradeToFreeVersion({ accountId: updatedUser.accountId });"
type textarea "x"
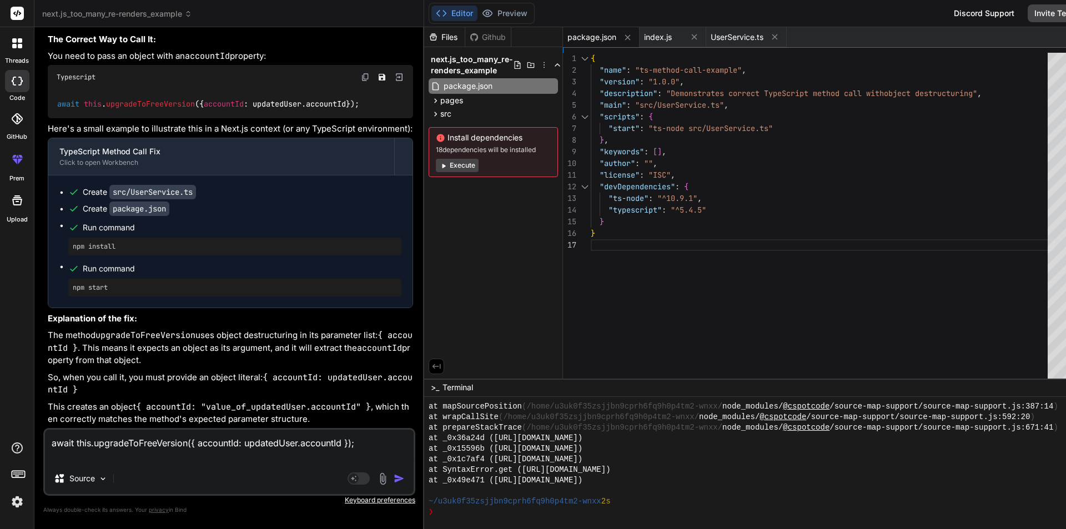
type textarea "await this.upgradeToFreeVersion({ accountId: updatedUser.accountId }); p"
type textarea "x"
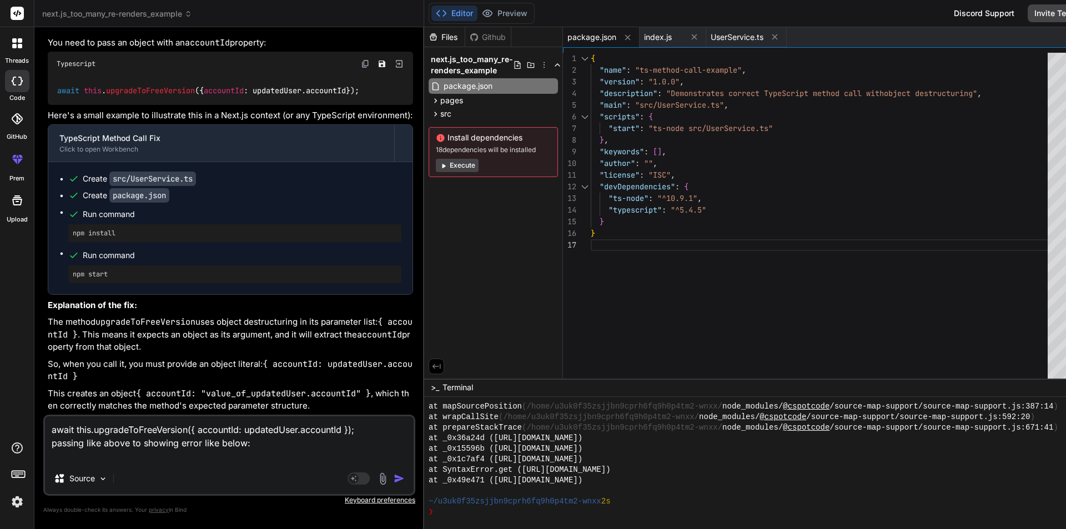
paste textarea "Type 'string | null' is not assignable to type 'string'. Type 'null' is not ass…"
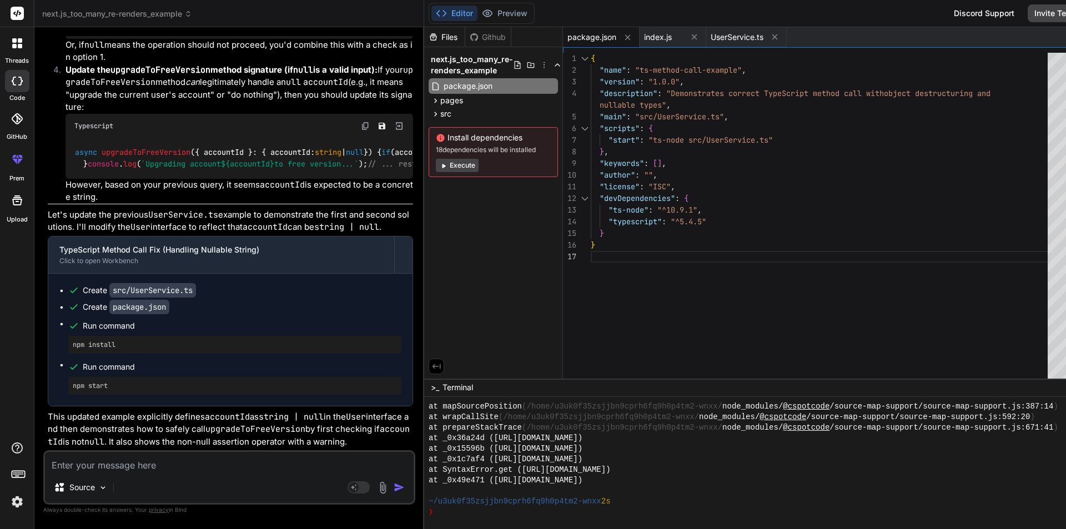
scroll to position [3363, 0]
click at [201, 468] on textarea at bounding box center [229, 462] width 369 height 20
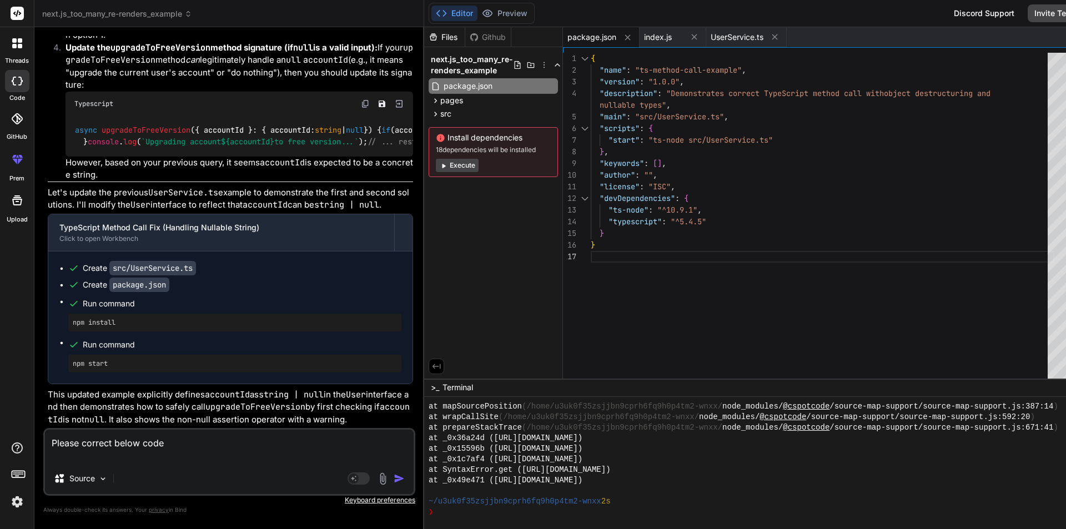
paste textarea "const updatedUser = await this.prisma.users.update({ where: { id: [DOMAIN_NAME]…"
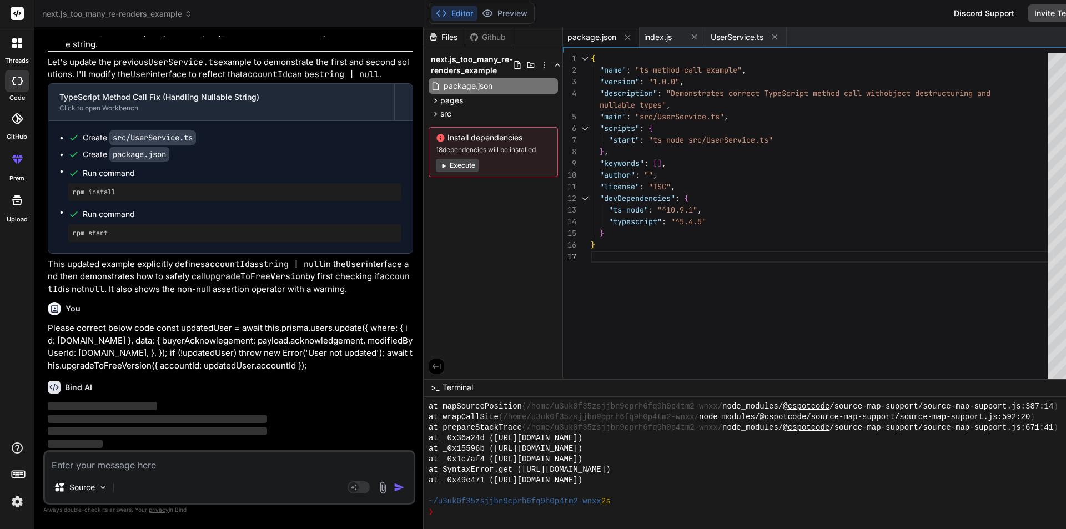
scroll to position [3779, 0]
click at [711, 38] on span "UserService.ts" at bounding box center [737, 37] width 53 height 11
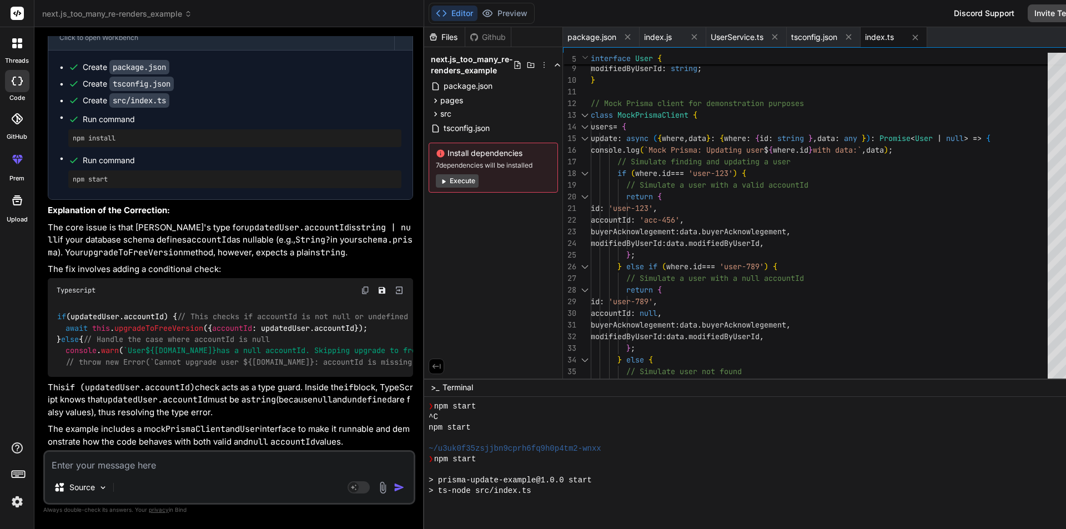
scroll to position [1635, 0]
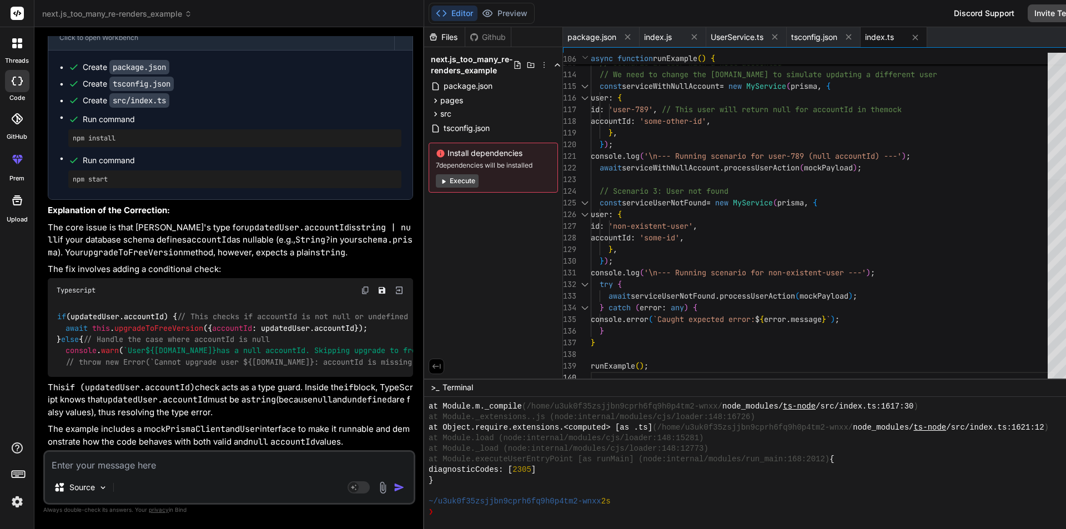
click at [1048, 210] on div at bounding box center [1078, 194] width 61 height 31
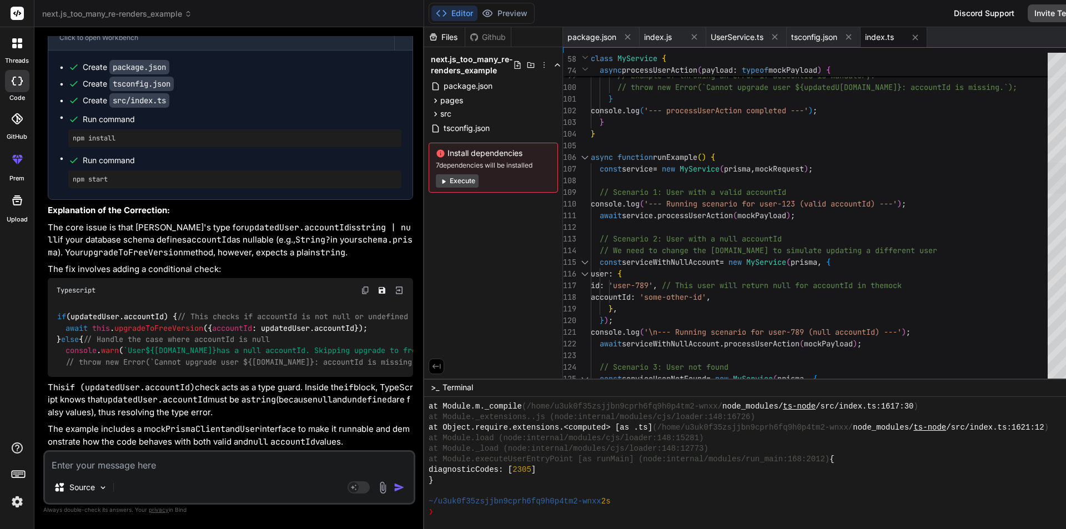
click at [1048, 183] on div at bounding box center [1078, 178] width 61 height 31
click at [791, 33] on span "tsconfig.json" at bounding box center [814, 37] width 46 height 11
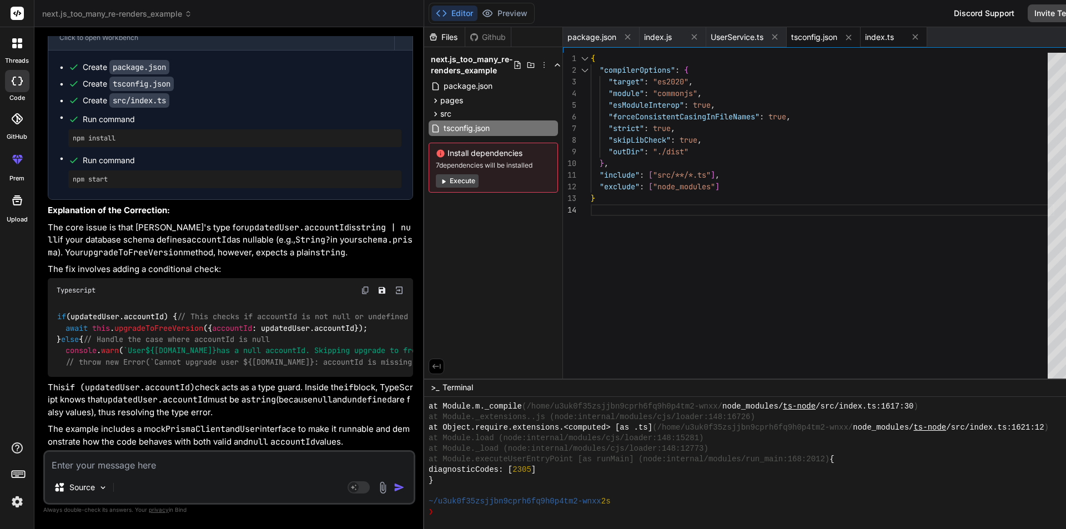
click at [865, 37] on span "index.ts" at bounding box center [879, 37] width 29 height 11
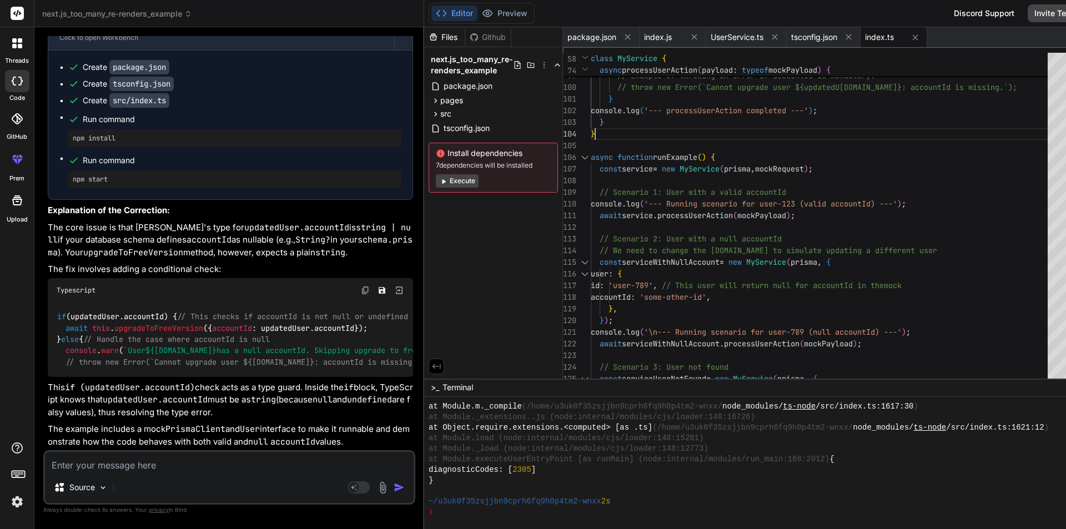
scroll to position [0, 0]
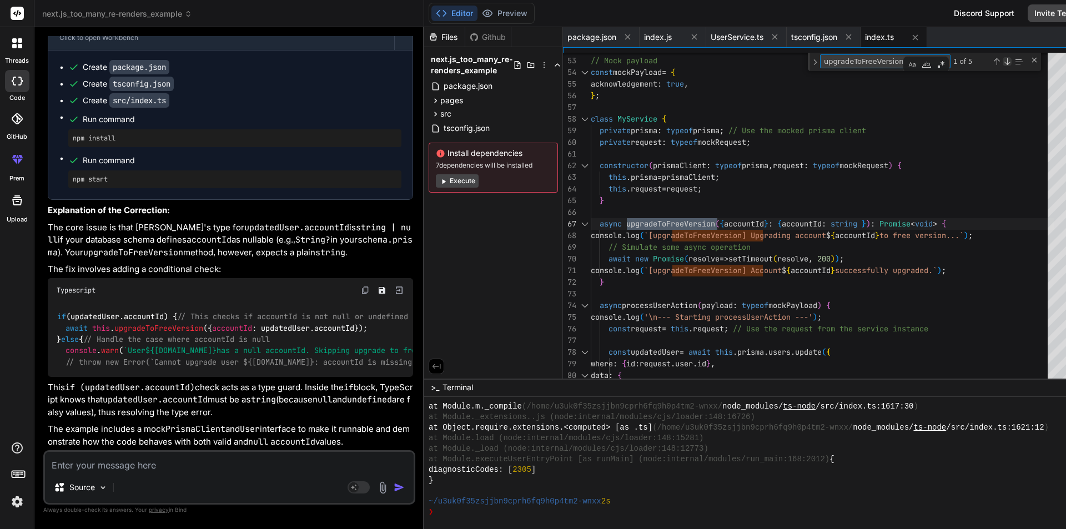
click at [1003, 61] on div "Next Match (Enter)" at bounding box center [1007, 61] width 9 height 9
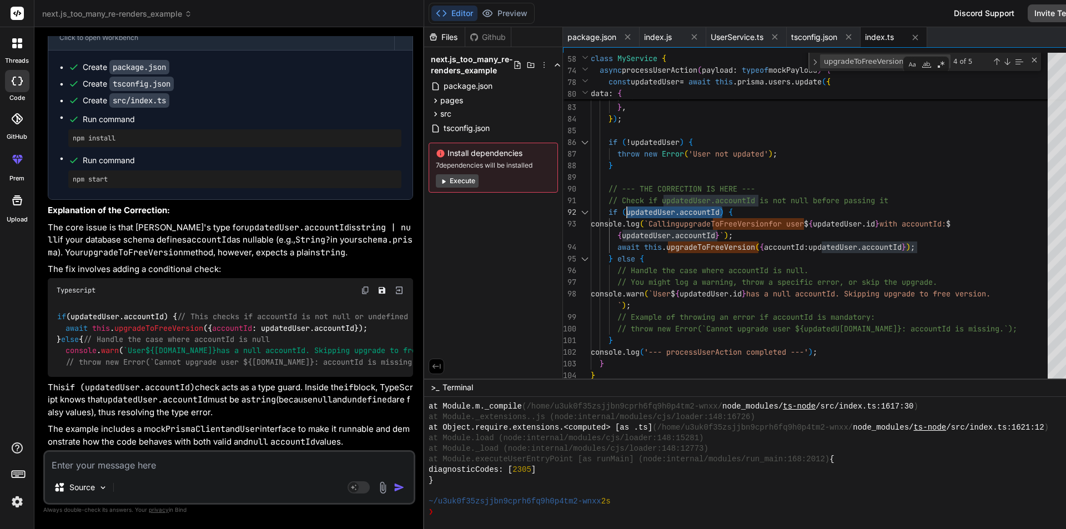
drag, startPoint x: 673, startPoint y: 210, endPoint x: 578, endPoint y: 212, distance: 95.0
click at [1003, 63] on div "Next Match (Enter)" at bounding box center [1007, 61] width 9 height 9
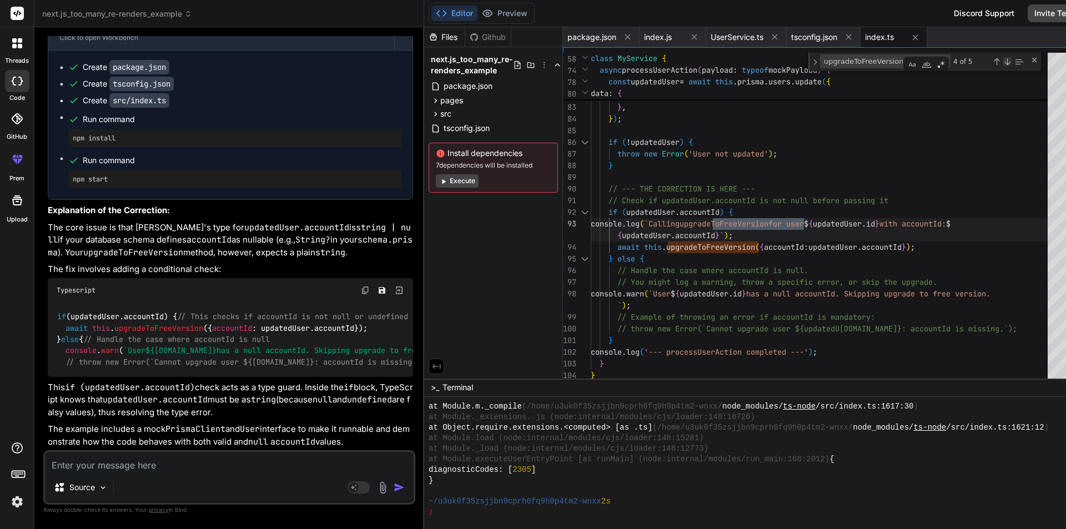
click at [1003, 63] on div "Next Match (Enter)" at bounding box center [1007, 61] width 9 height 9
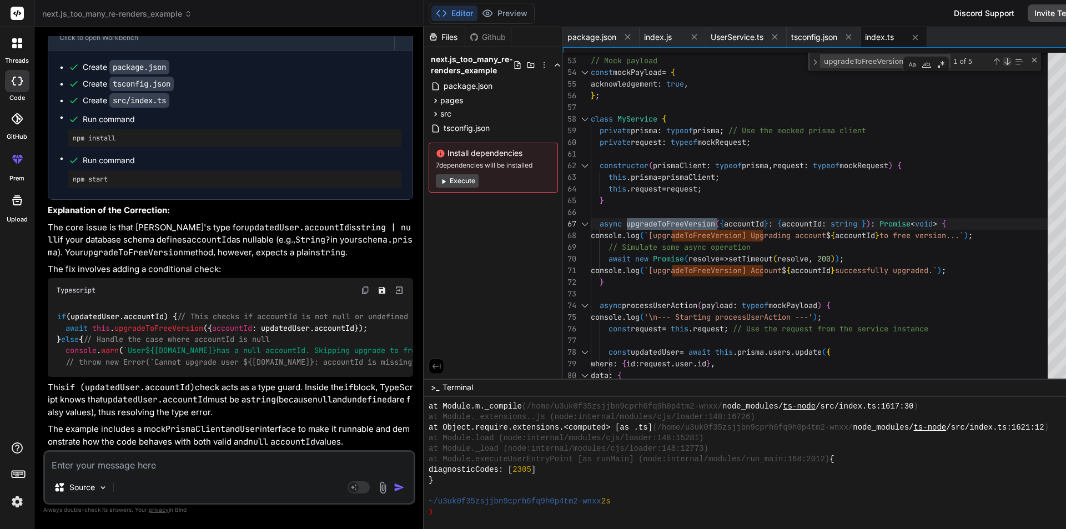
click at [1003, 63] on div "Next Match (Enter)" at bounding box center [1007, 61] width 9 height 9
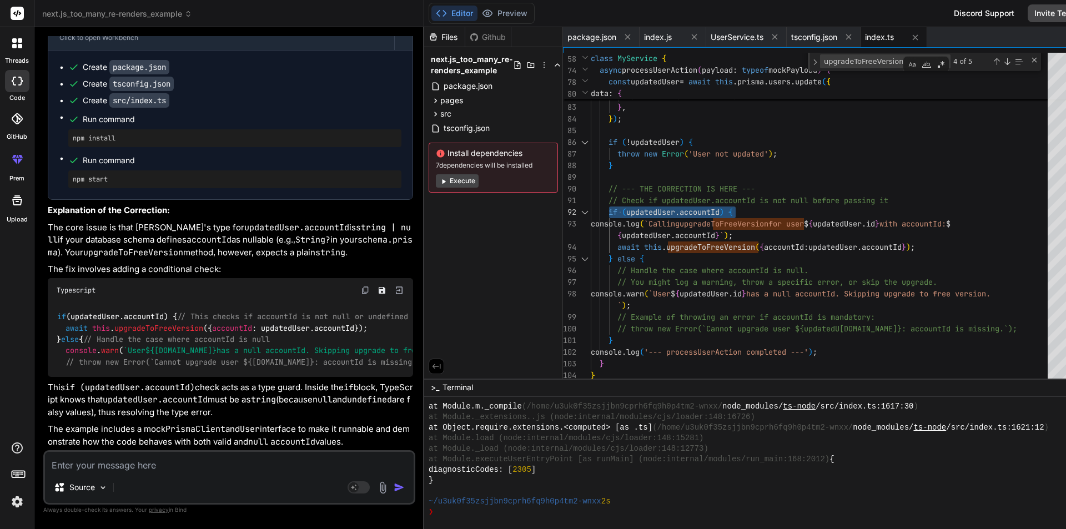
drag, startPoint x: 701, startPoint y: 210, endPoint x: 559, endPoint y: 210, distance: 142.2
